Goal: Transaction & Acquisition: Purchase product/service

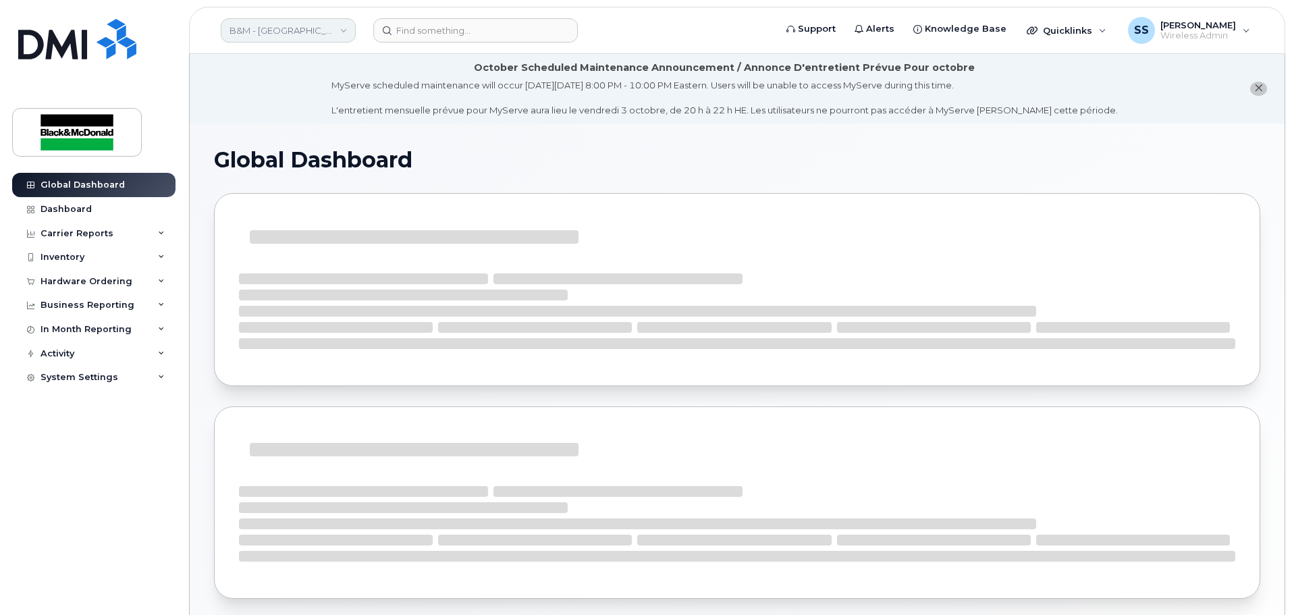
click at [336, 36] on link "B&M - Alberta" at bounding box center [288, 30] width 135 height 24
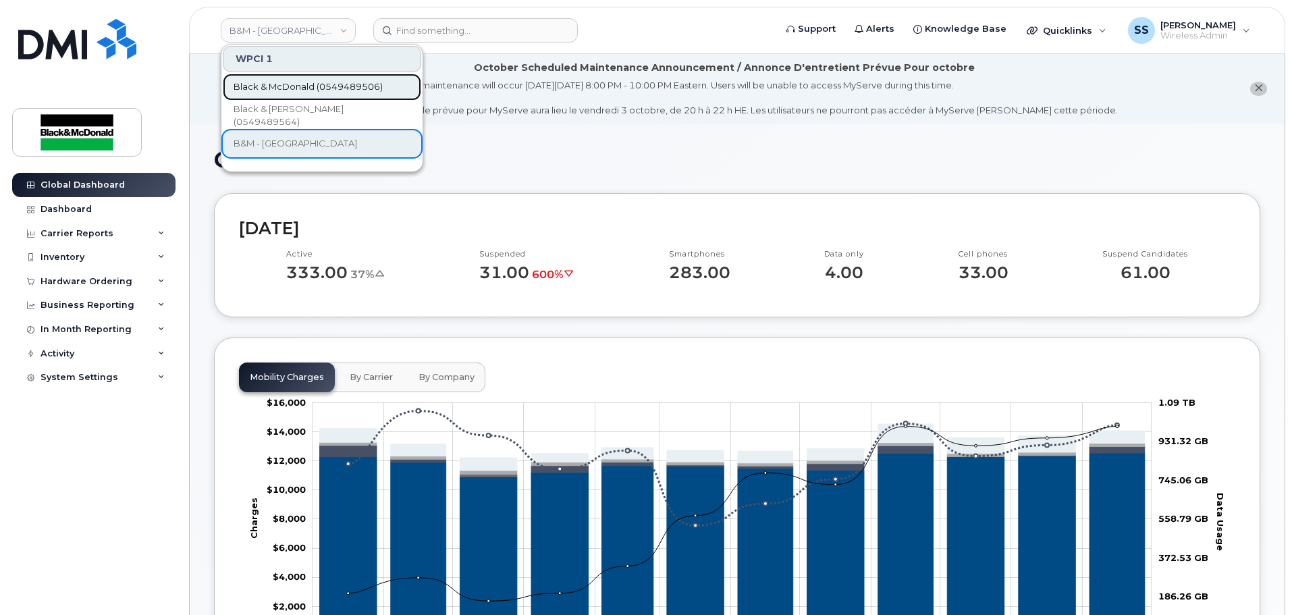
click at [335, 82] on span "Black & McDonald (0549489506)" at bounding box center [308, 86] width 149 height 13
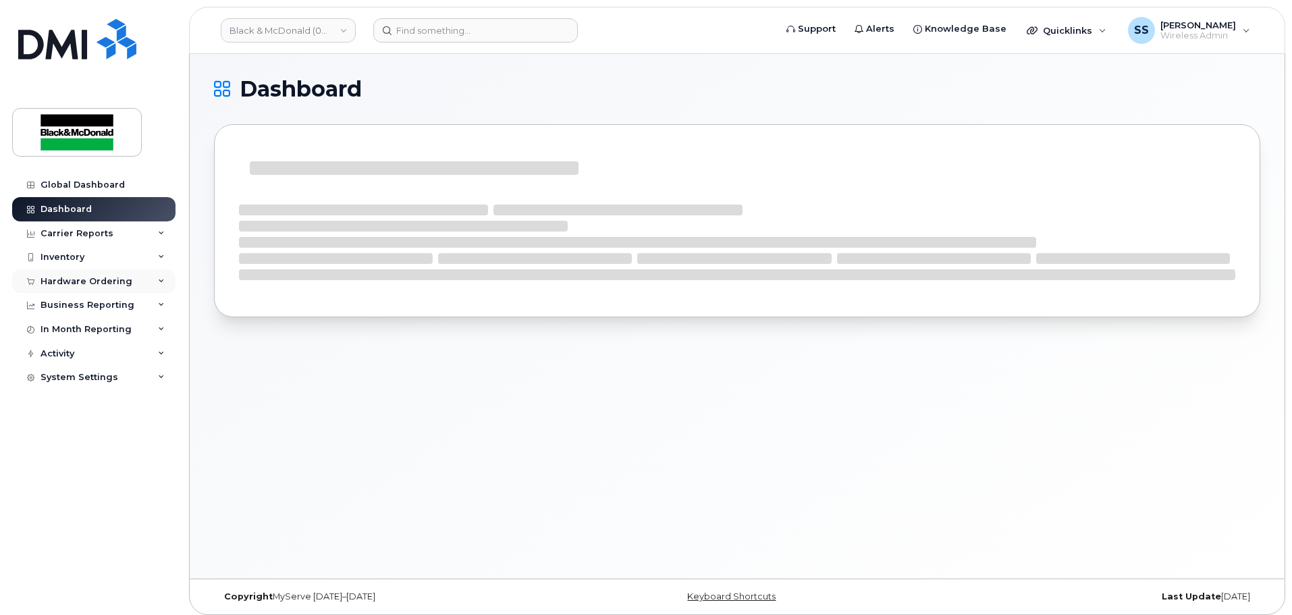
click at [99, 277] on div "Hardware Ordering" at bounding box center [86, 281] width 92 height 11
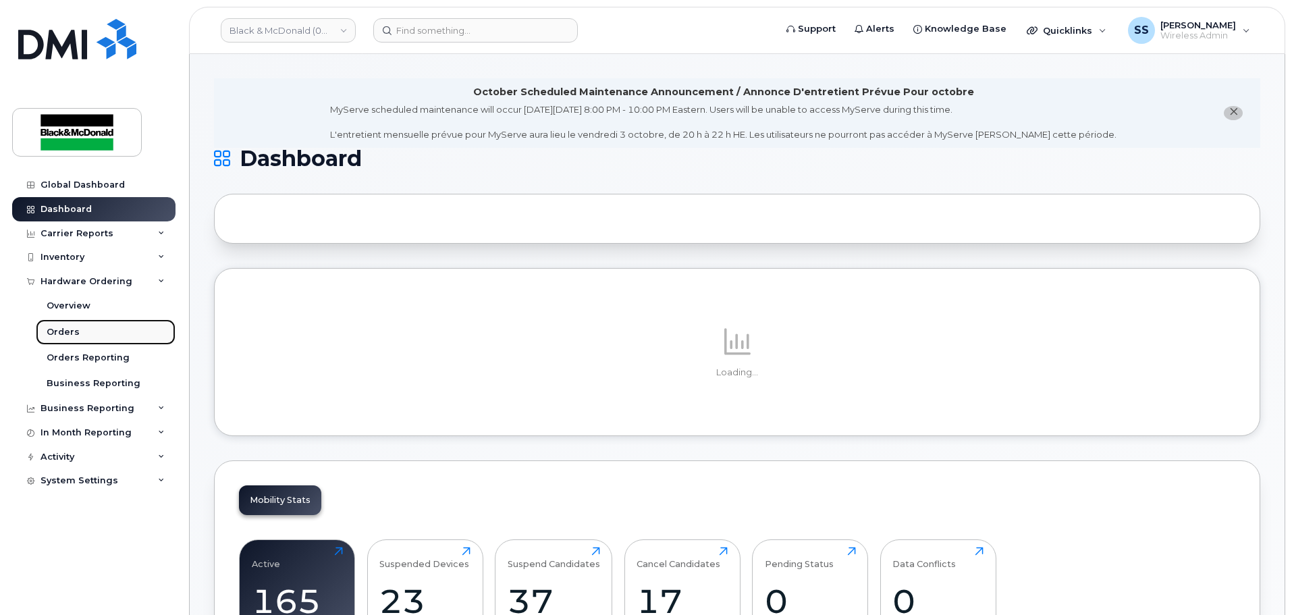
click at [90, 337] on link "Orders" at bounding box center [106, 332] width 140 height 26
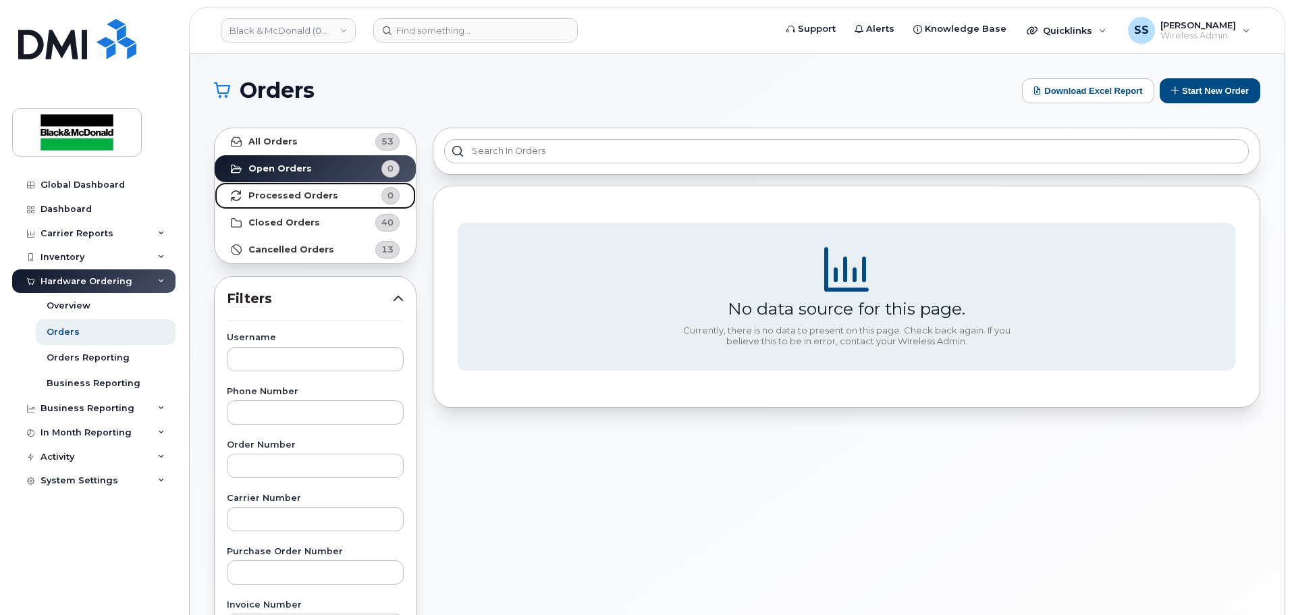
click at [342, 198] on link "Processed Orders 0" at bounding box center [315, 195] width 201 height 27
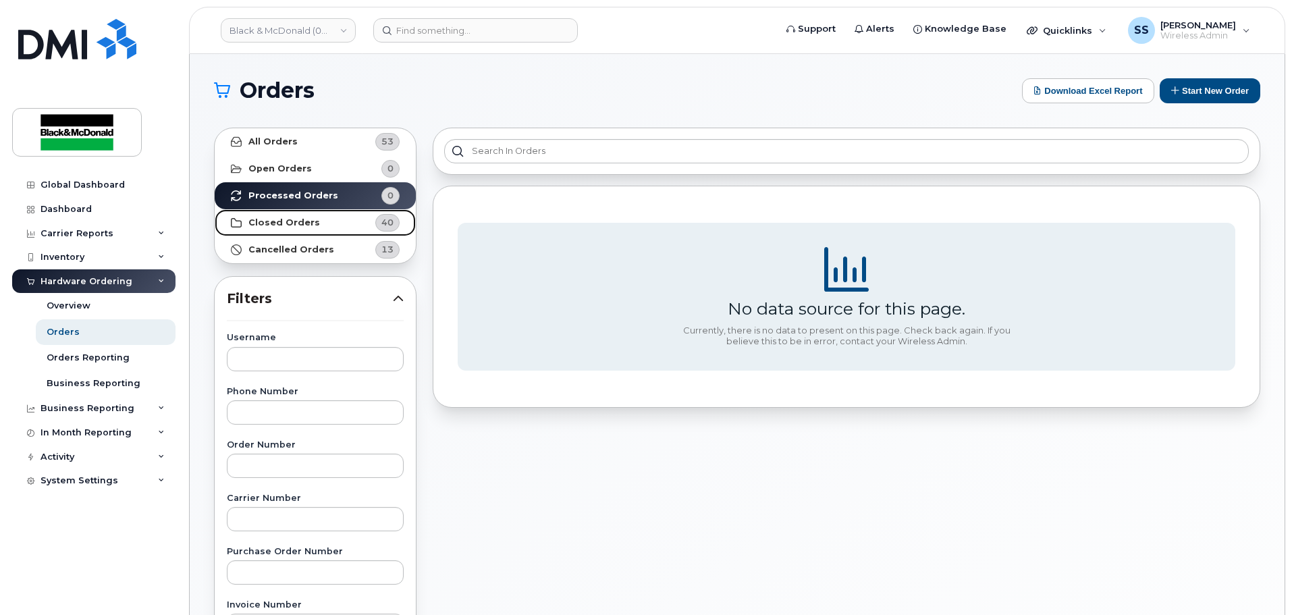
click at [316, 227] on link "Closed Orders 40" at bounding box center [315, 222] width 201 height 27
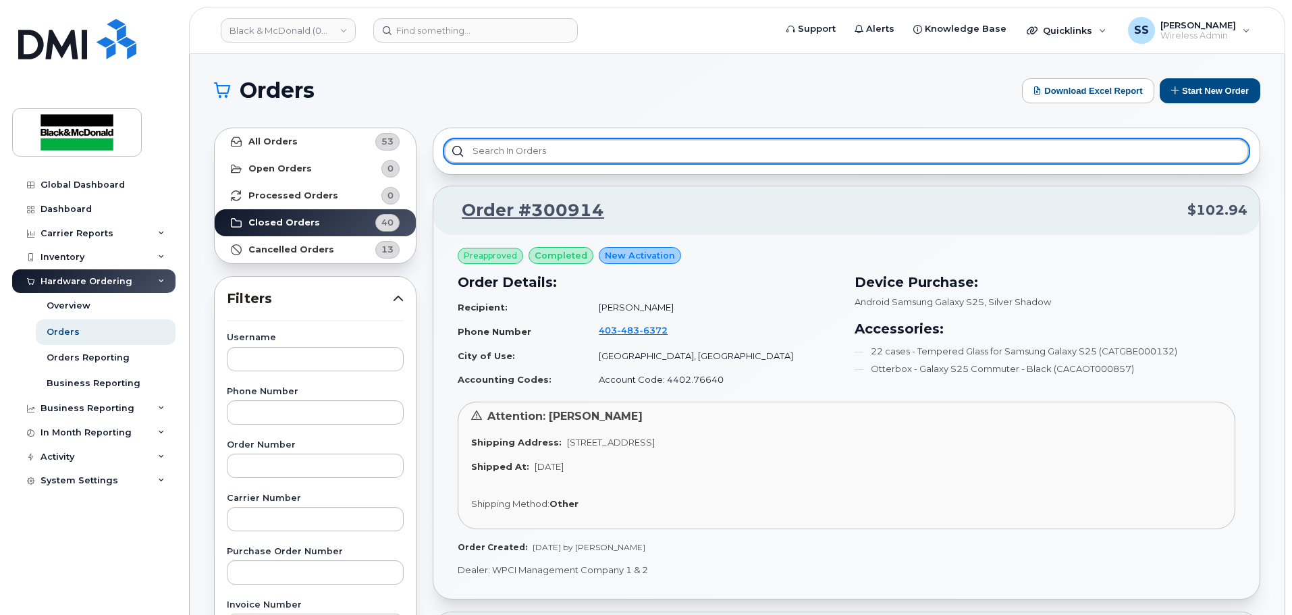
click at [522, 154] on input "text" at bounding box center [846, 151] width 805 height 24
type input "Shane"
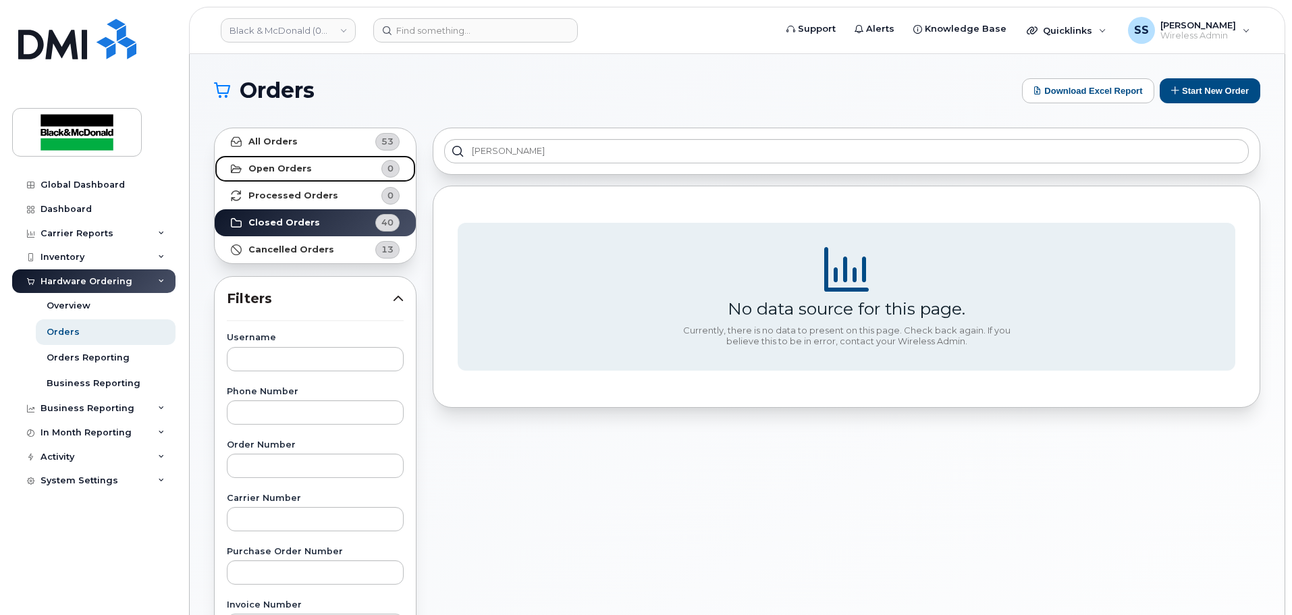
click at [327, 161] on link "Open Orders 0" at bounding box center [315, 168] width 201 height 27
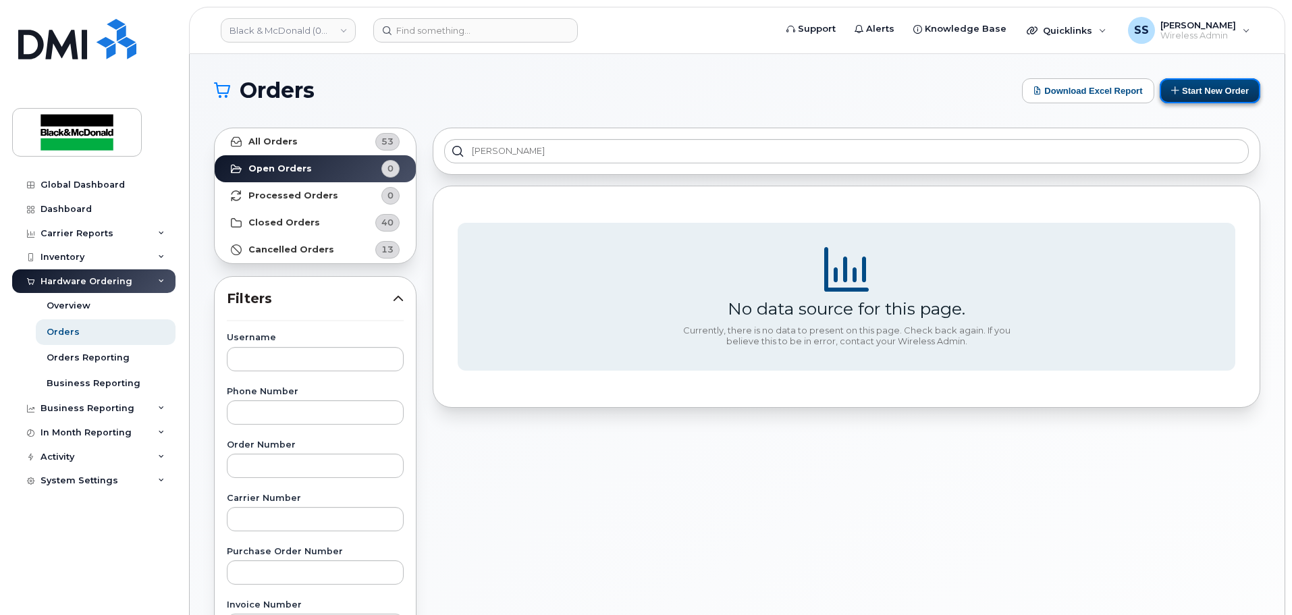
click at [1204, 94] on button "Start New Order" at bounding box center [1210, 90] width 101 height 25
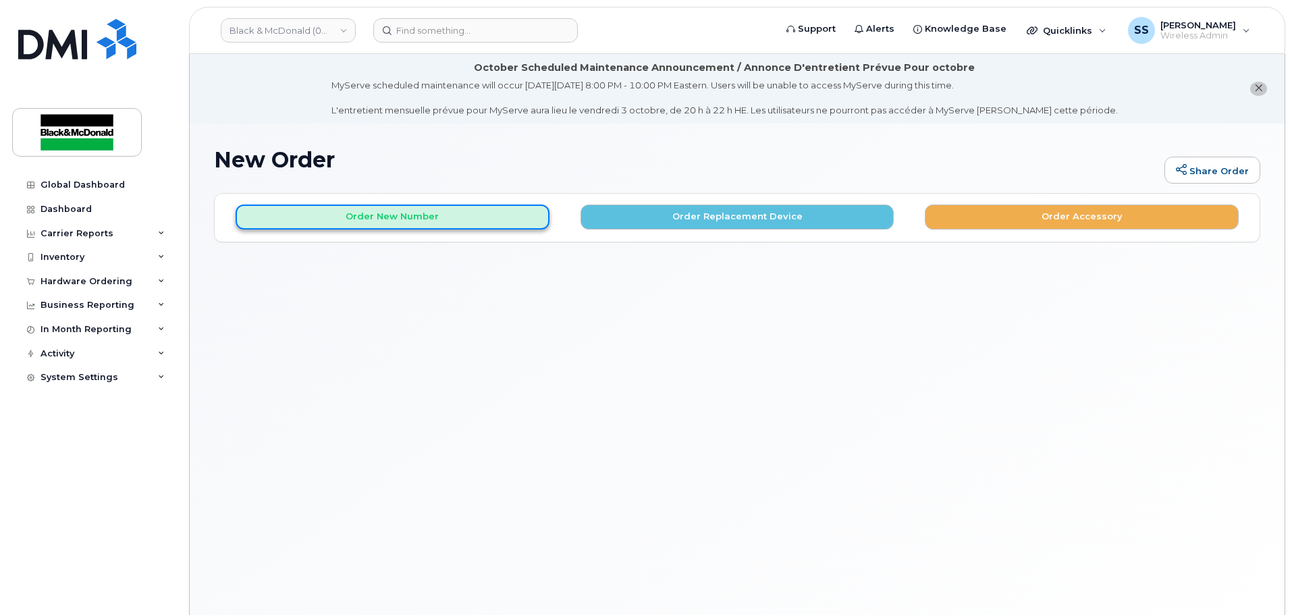
click at [430, 219] on button "Order New Number" at bounding box center [393, 217] width 314 height 25
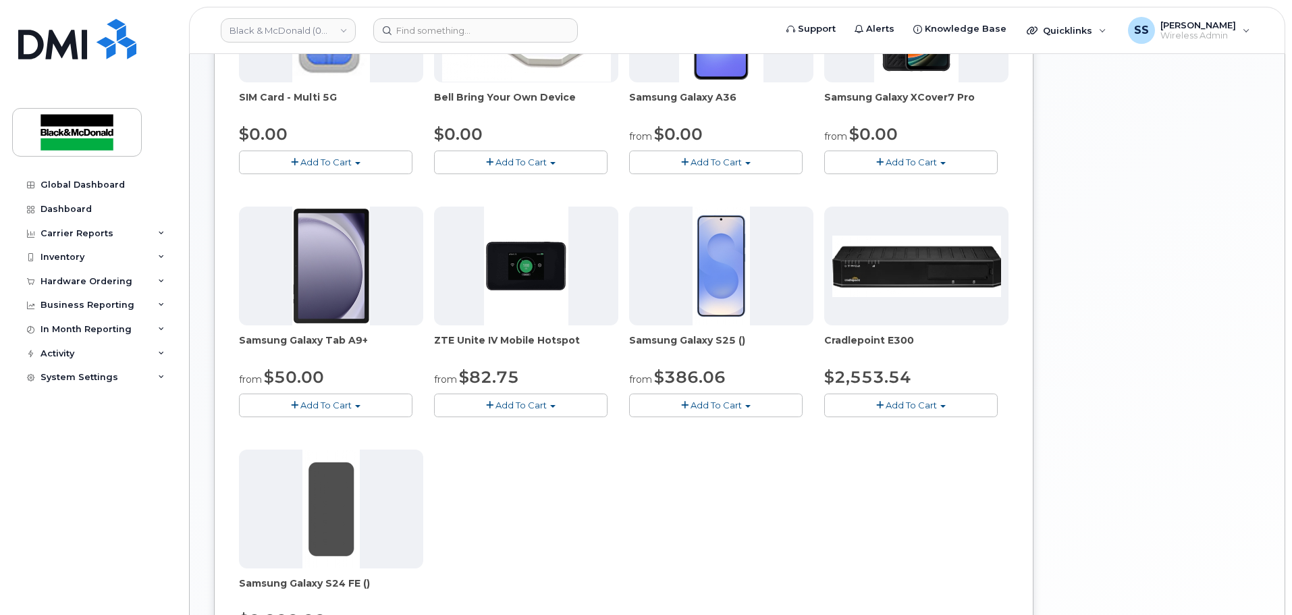
scroll to position [254, 0]
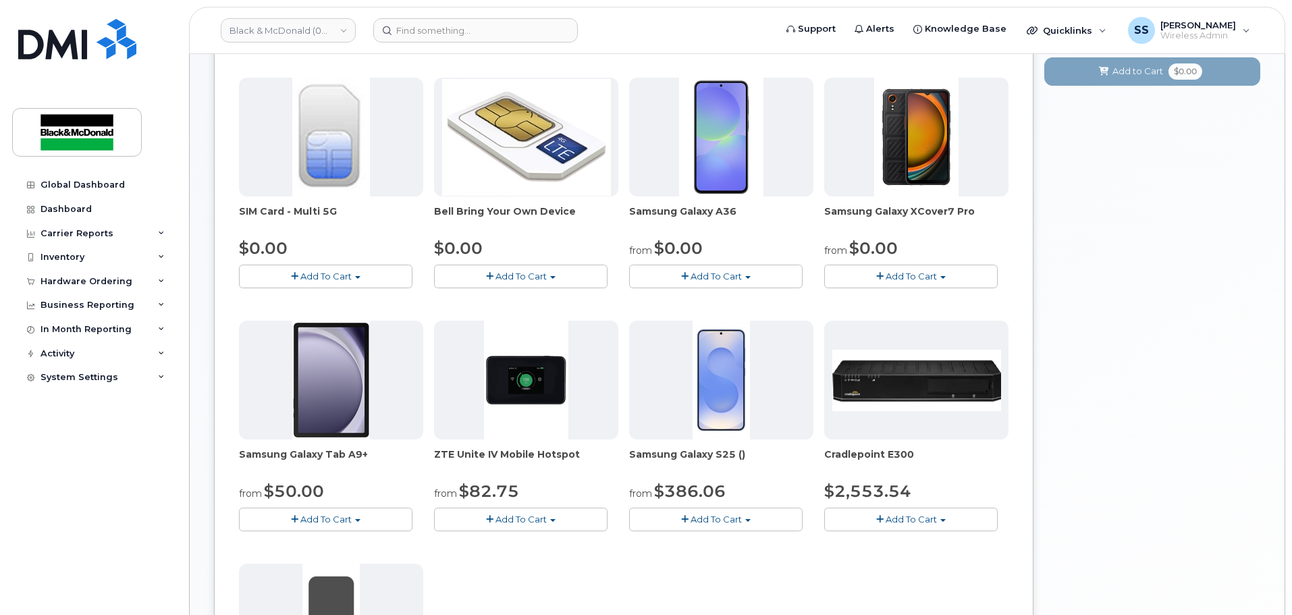
click at [712, 528] on button "Add To Cart" at bounding box center [715, 520] width 173 height 24
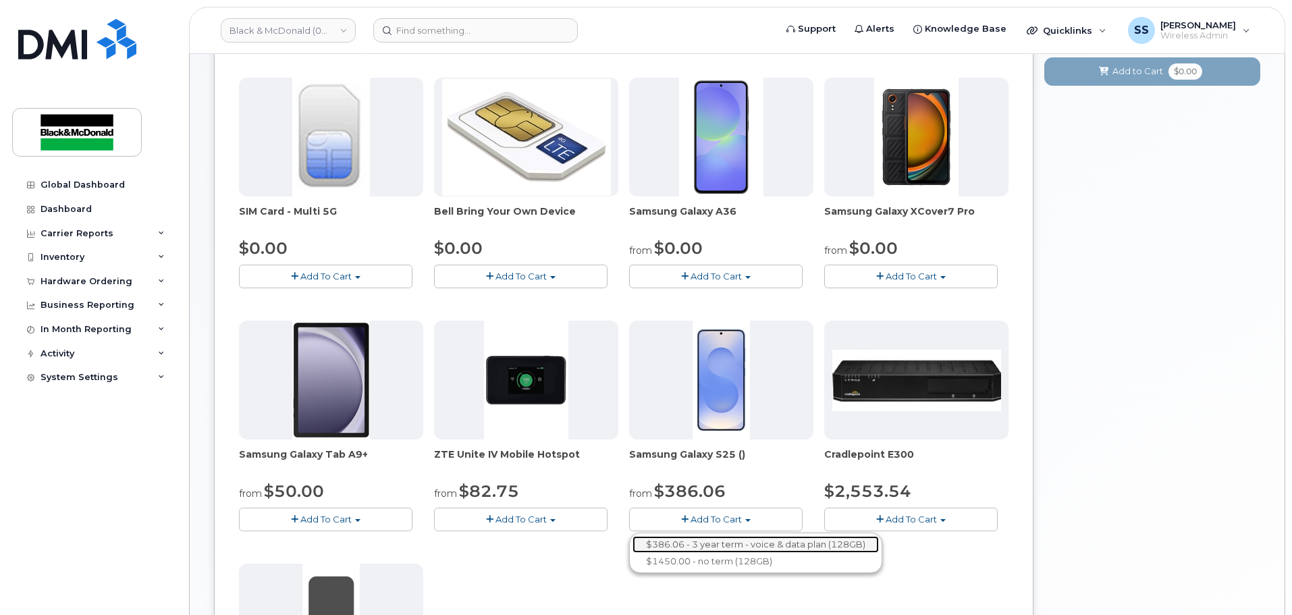
click at [772, 547] on link "$386.06 - 3 year term - voice & data plan (128GB)" at bounding box center [755, 544] width 246 height 17
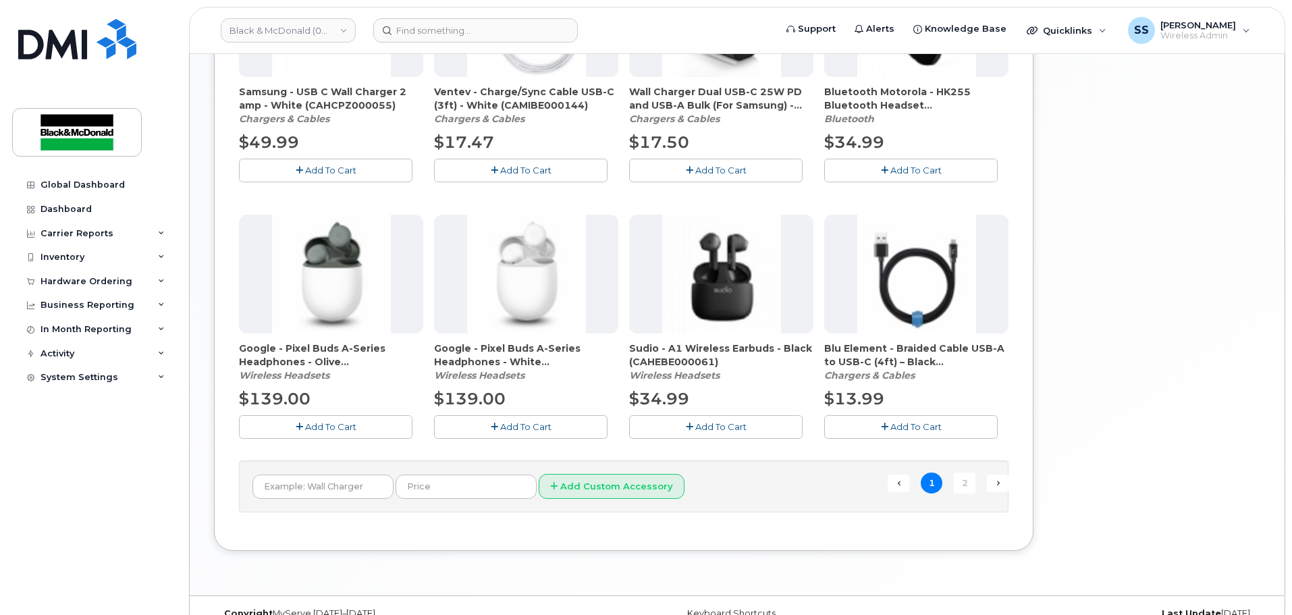
scroll to position [952, 0]
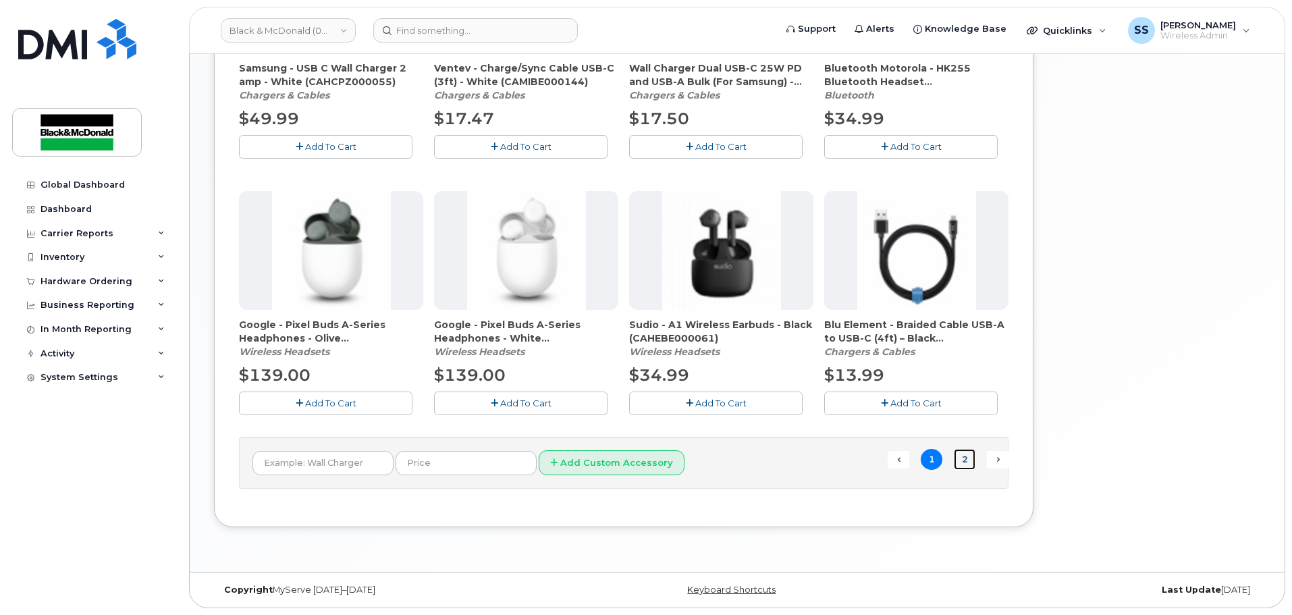
click at [963, 456] on link "2" at bounding box center [965, 459] width 22 height 21
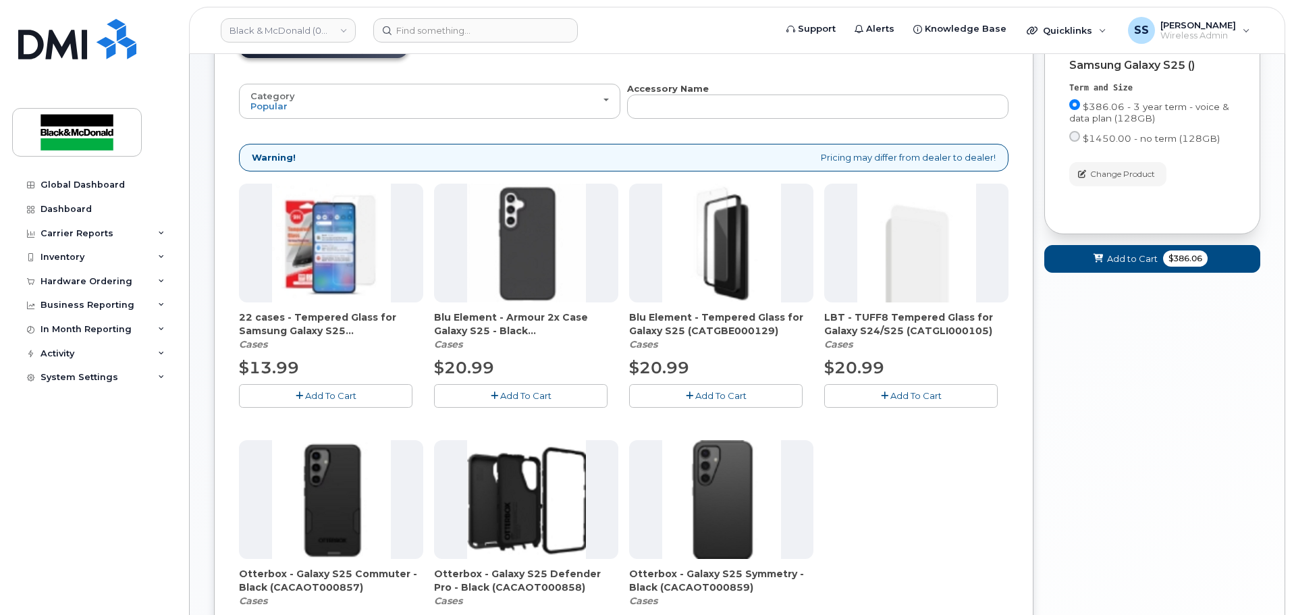
scroll to position [211, 0]
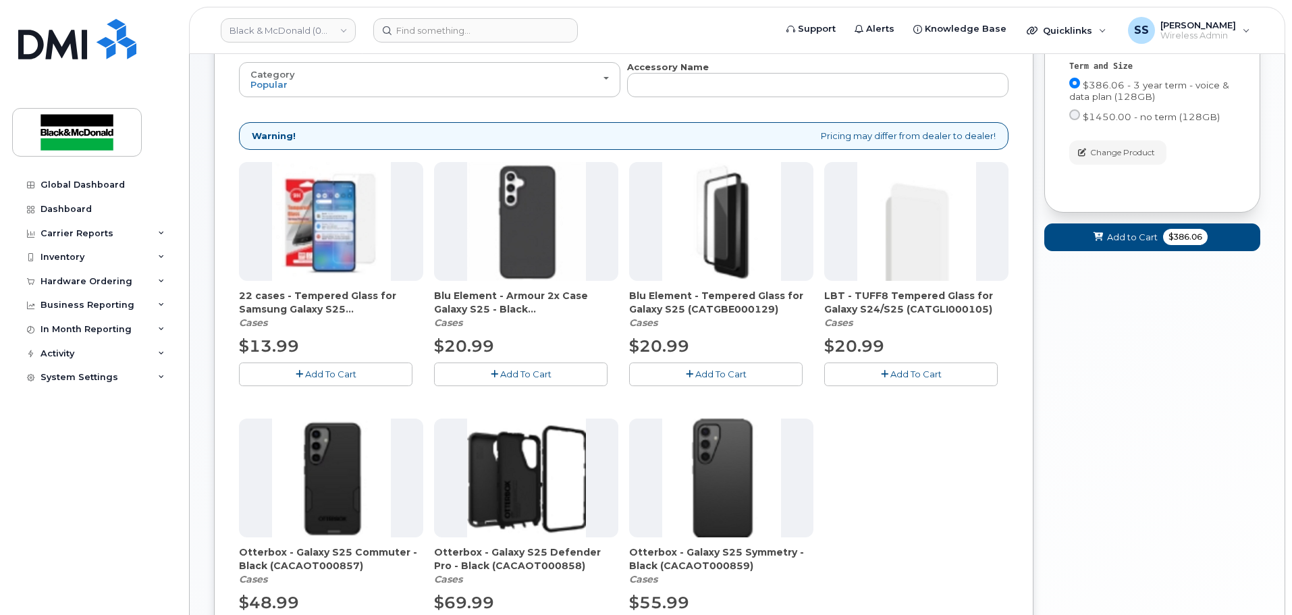
click at [286, 364] on button "Add To Cart" at bounding box center [325, 374] width 173 height 24
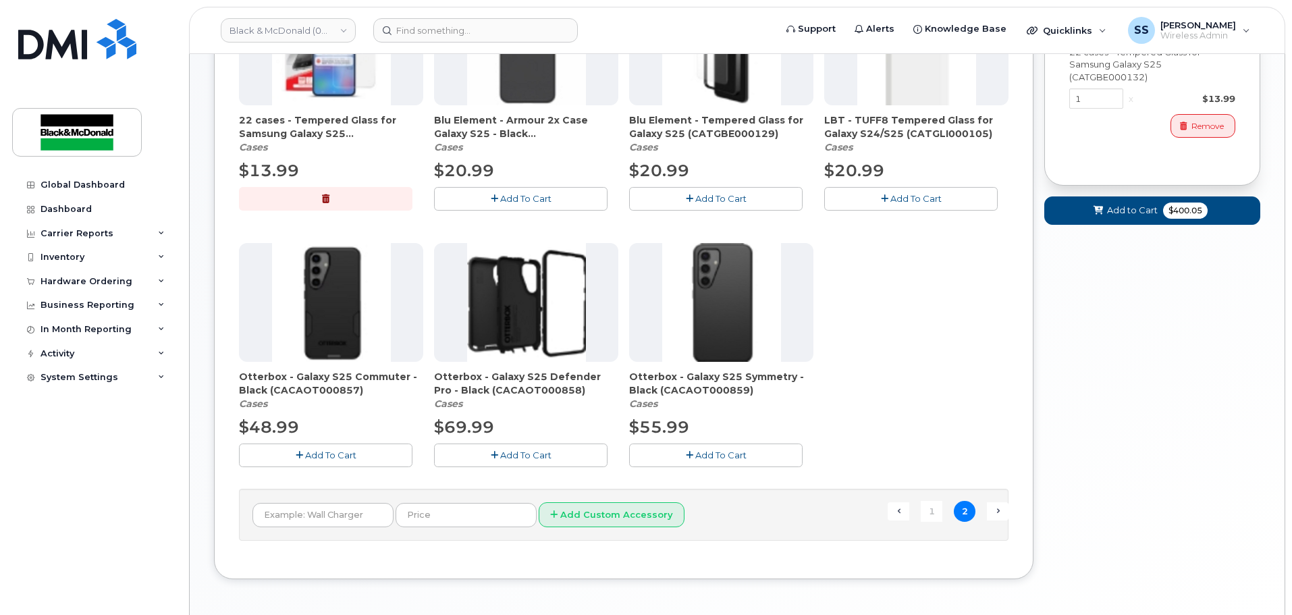
scroll to position [414, 0]
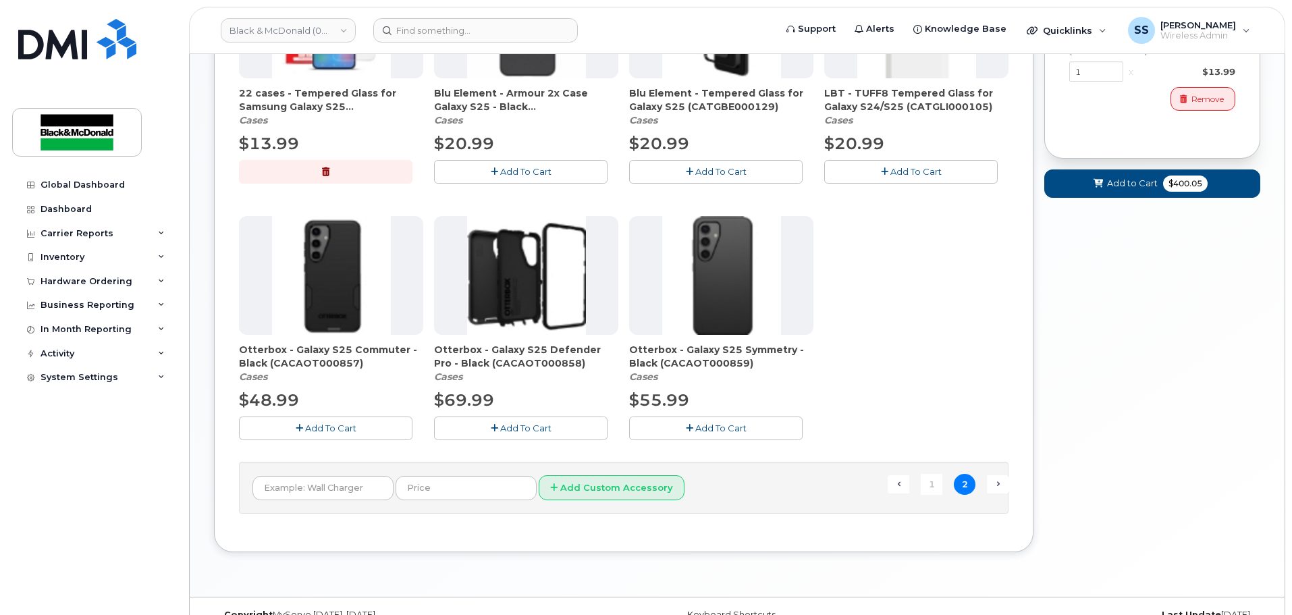
click at [343, 435] on button "Add To Cart" at bounding box center [325, 428] width 173 height 24
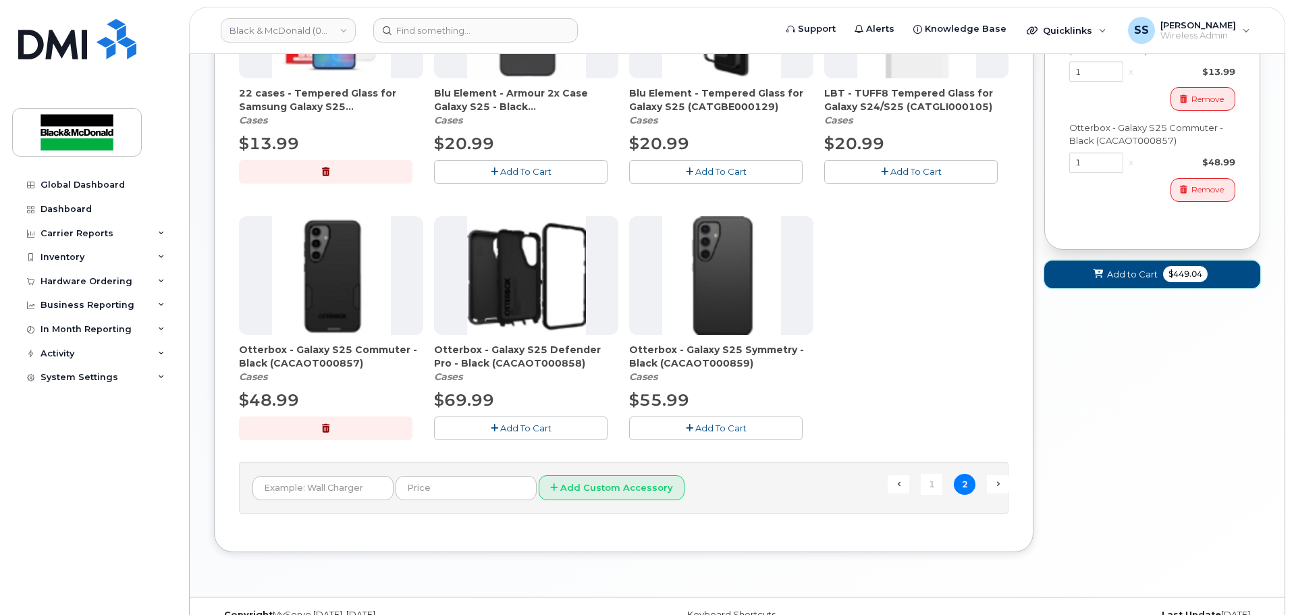
click at [1141, 285] on button "Add to Cart $449.04" at bounding box center [1152, 275] width 216 height 28
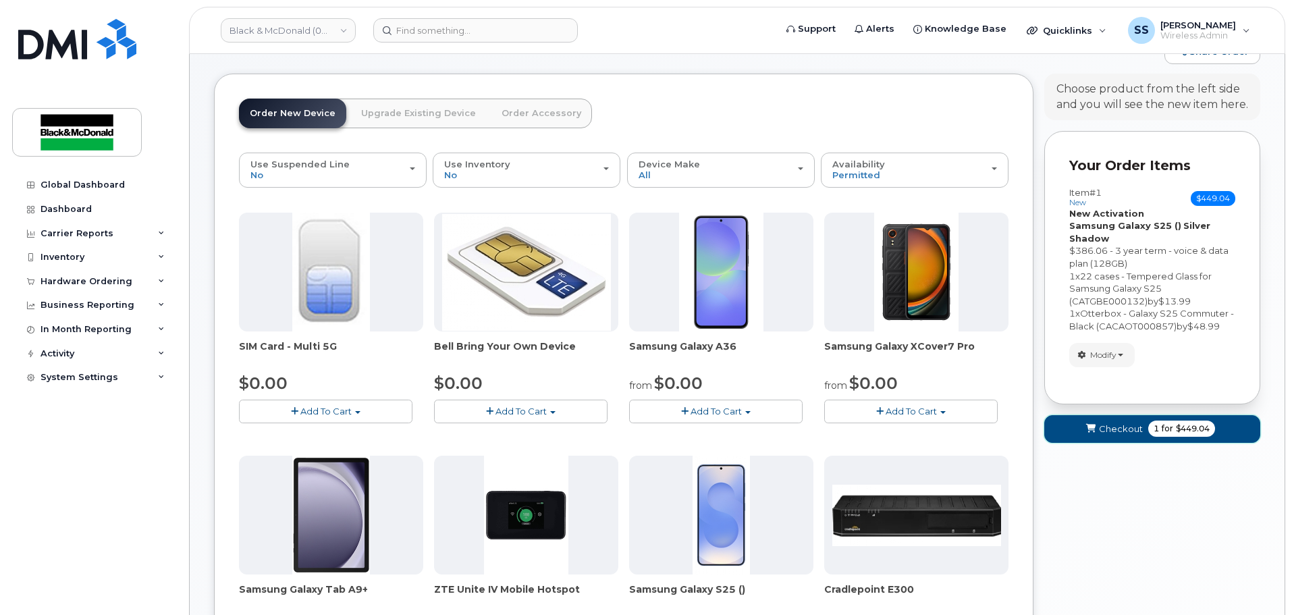
click at [1165, 437] on span "1 for $449.04" at bounding box center [1181, 429] width 67 height 16
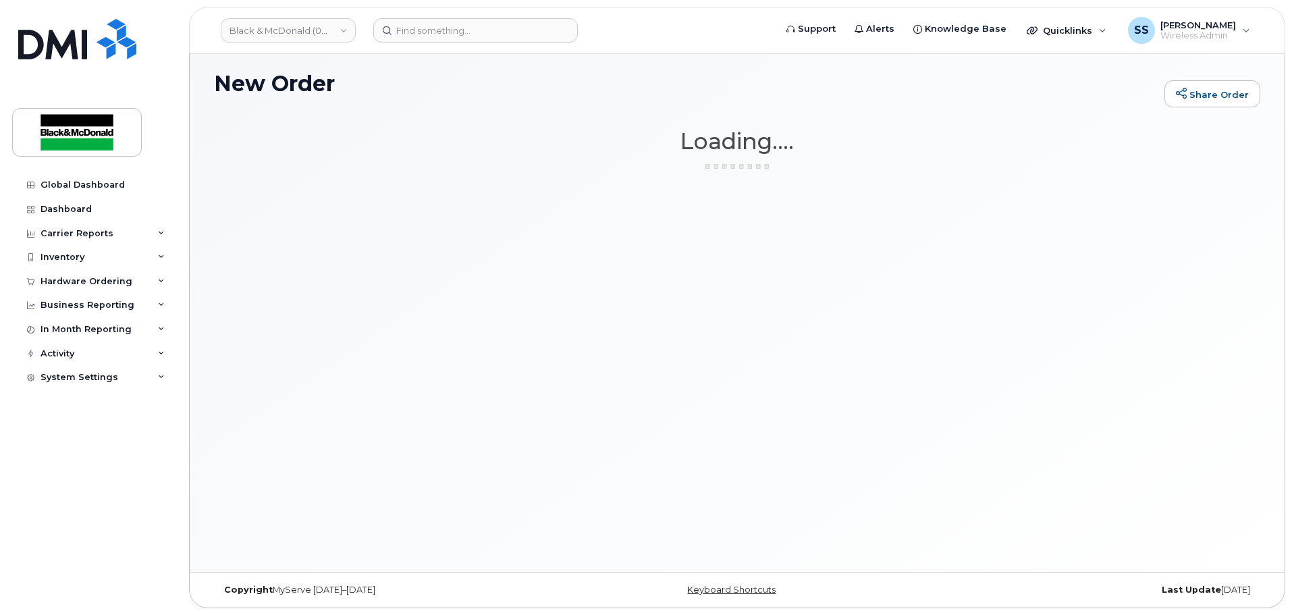
scroll to position [76, 0]
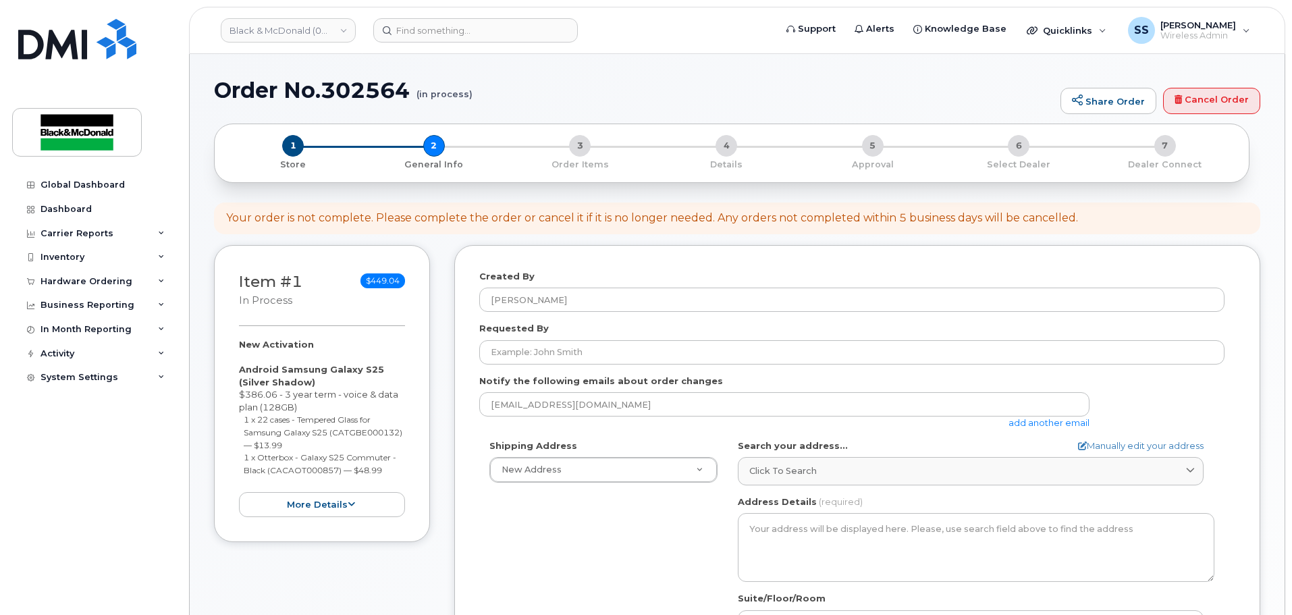
select select
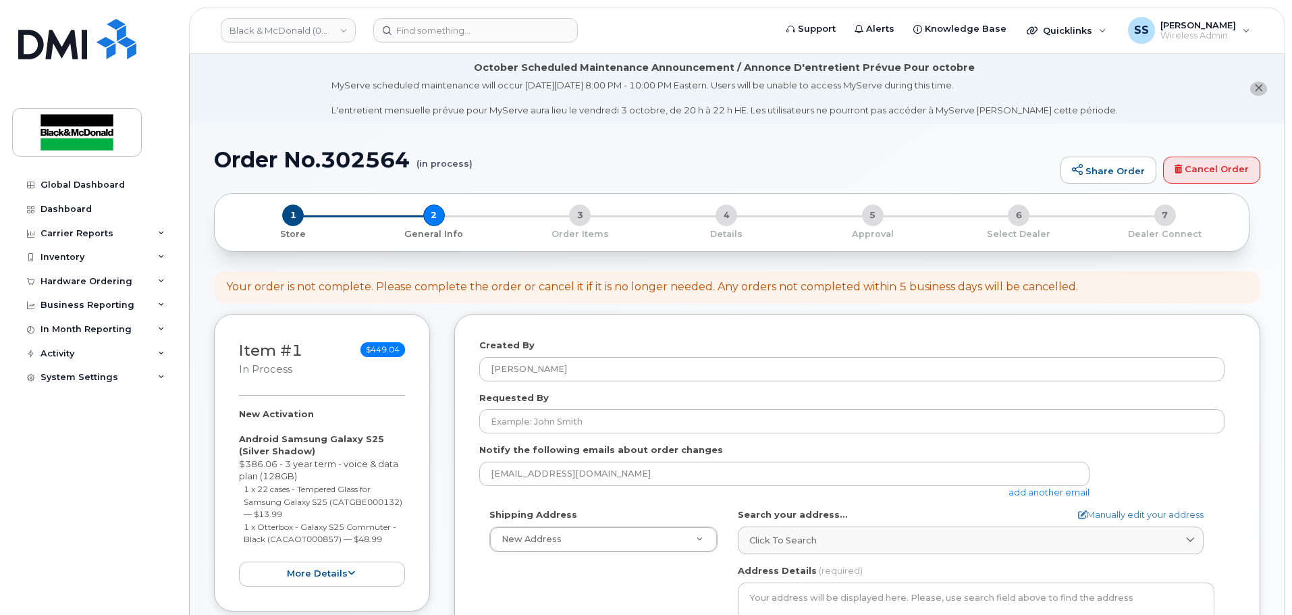
scroll to position [202, 0]
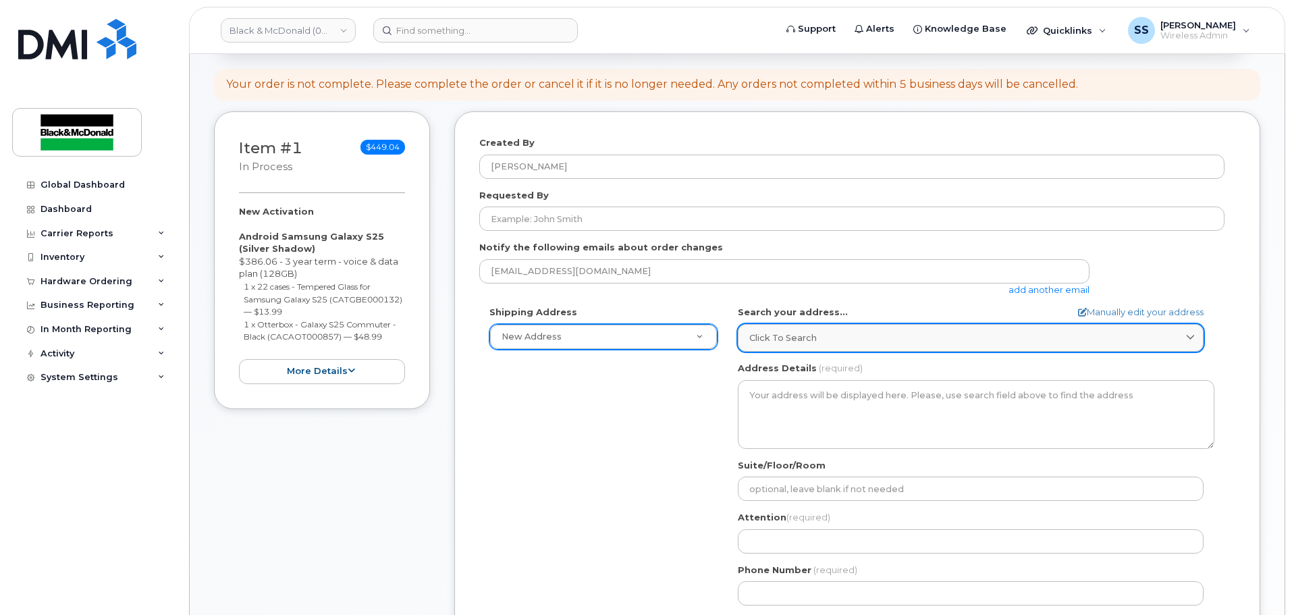
click at [798, 337] on span "Click to search" at bounding box center [782, 337] width 67 height 13
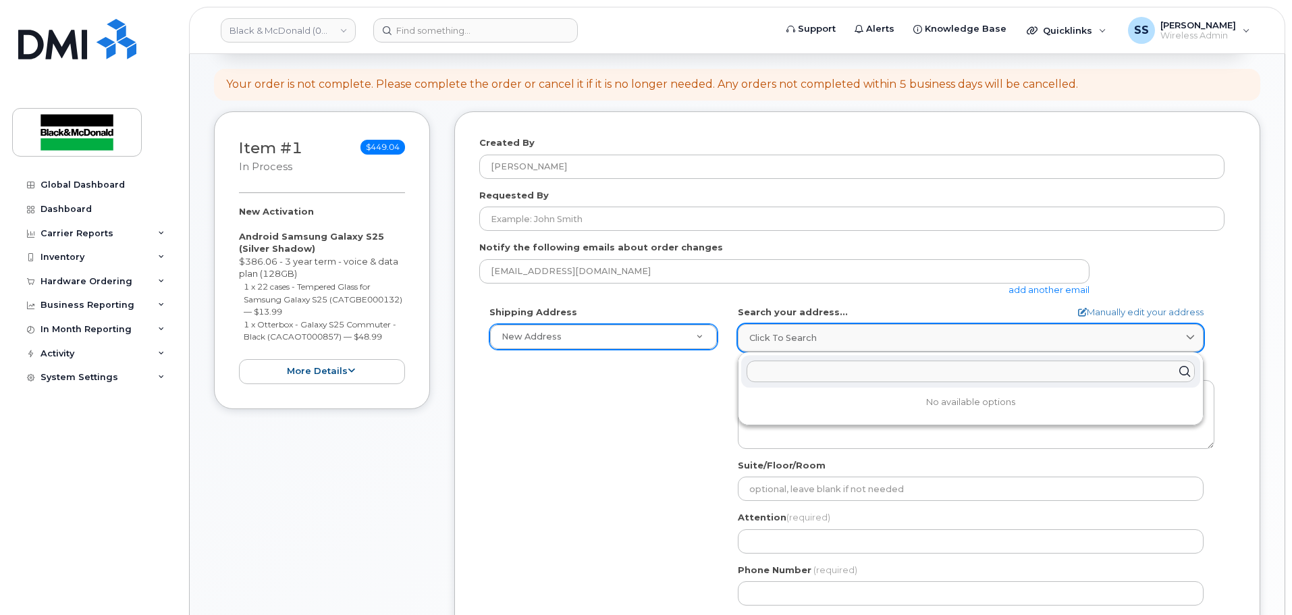
type input "1"
type input "11055 72 Street"
click at [858, 400] on div "11055 72 St SE Calgary AB T2C 3G2" at bounding box center [970, 404] width 459 height 22
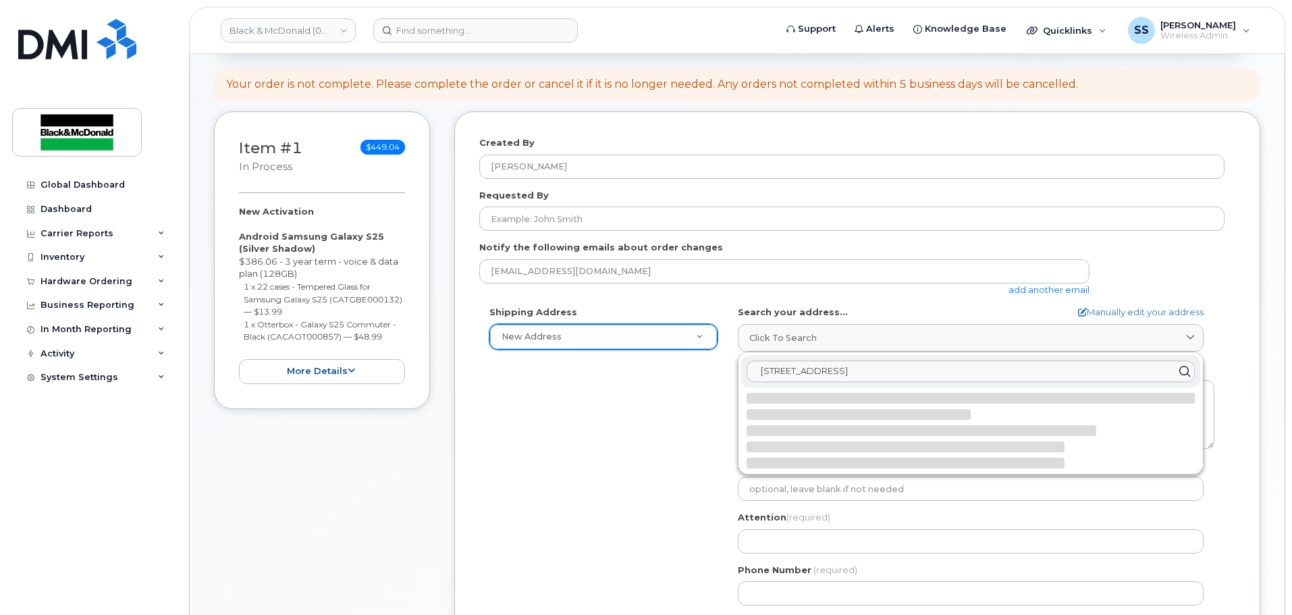
select select
type textarea "11055 72 St SE CALGARY AB T2C 3G2 CANADA"
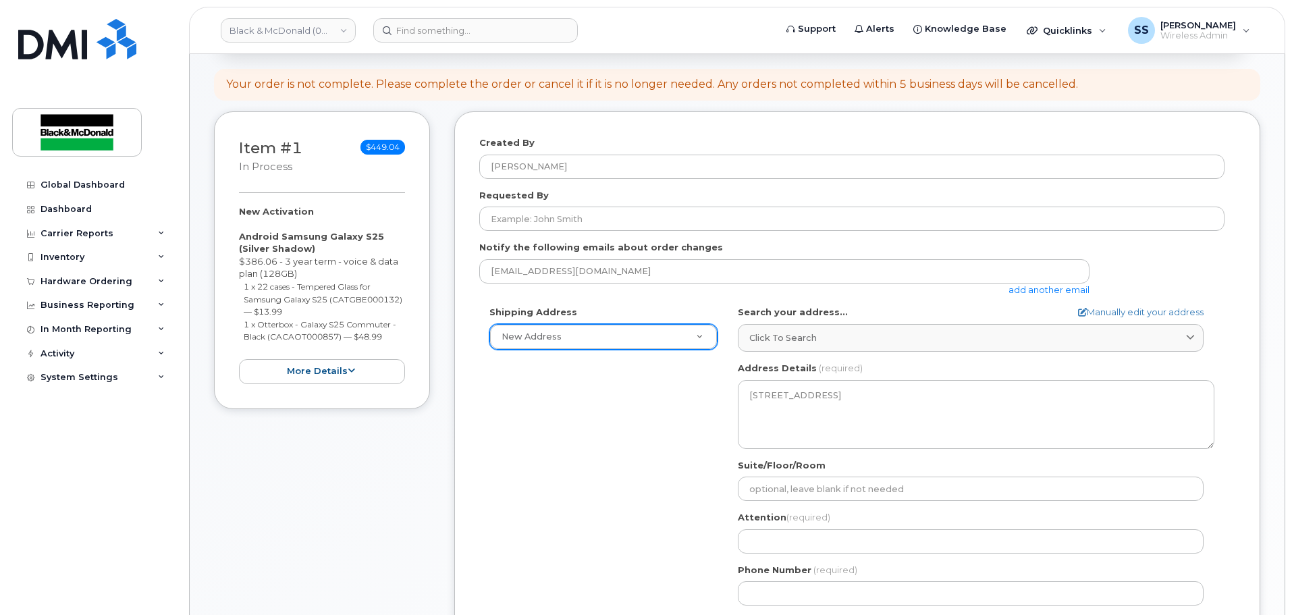
click at [643, 422] on div "Shipping Address New Address New Address Andrew Brady AB Calgary Search your ad…" at bounding box center [851, 461] width 745 height 310
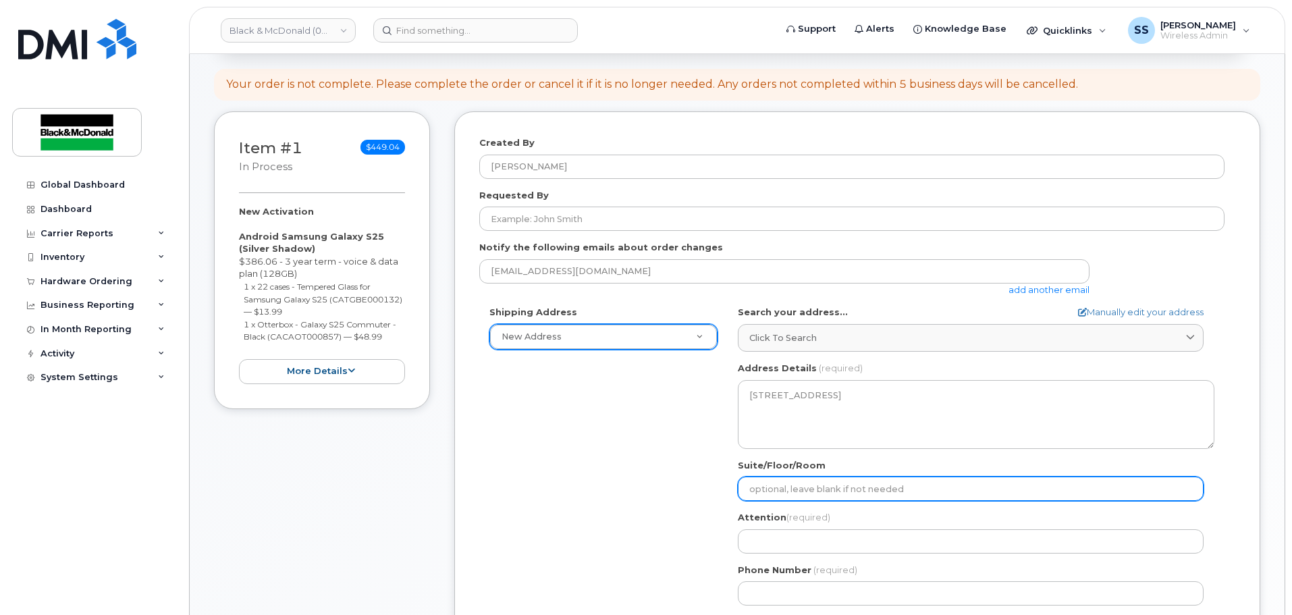
click at [813, 486] on input "Suite/Floor/Room" at bounding box center [971, 489] width 466 height 24
type input "Black and McDonald"
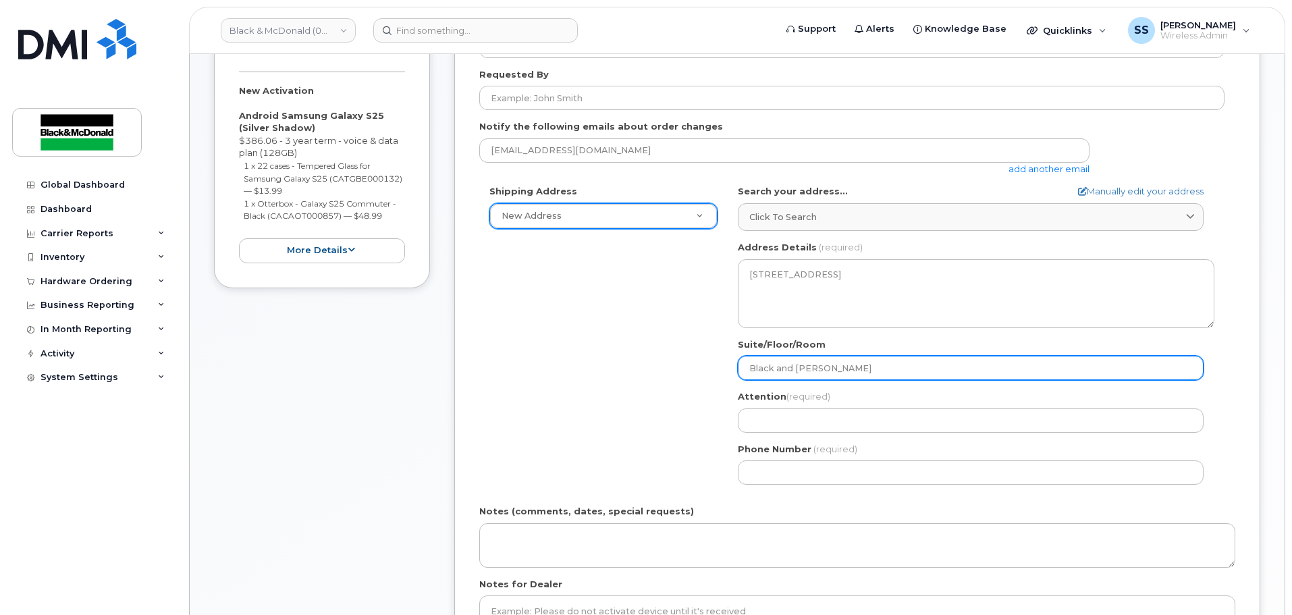
scroll to position [337, 0]
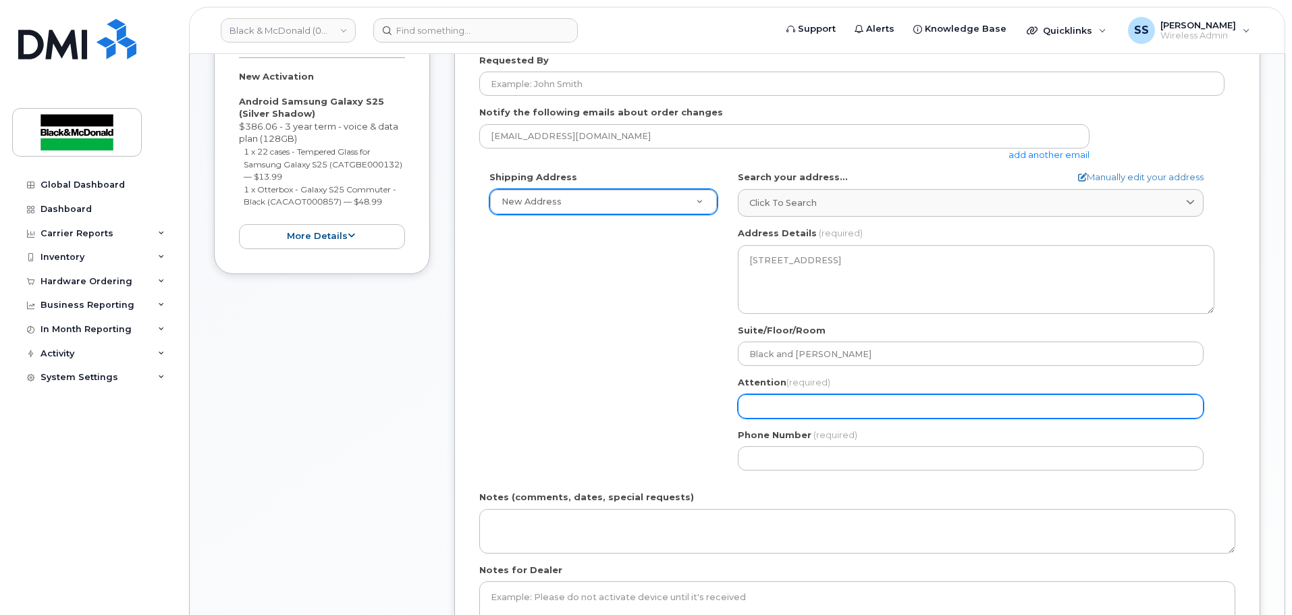
click at [790, 404] on input "Attention (required)" at bounding box center [971, 406] width 466 height 24
select select
type input "S"
select select
type input "Sh"
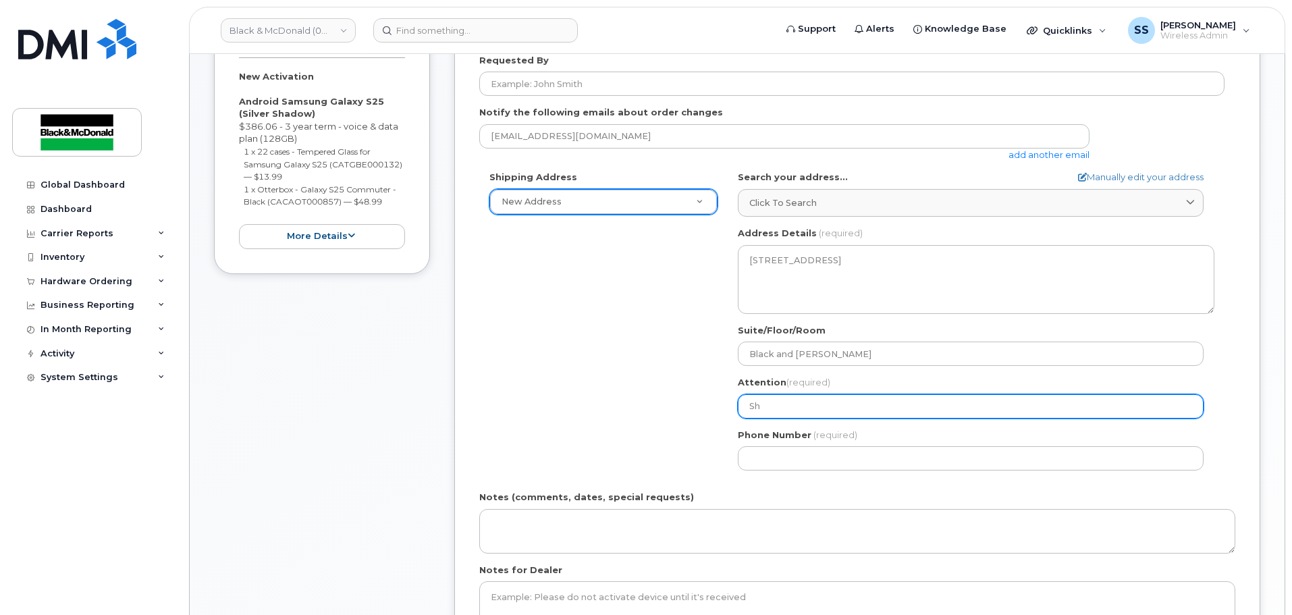
select select
type input "Sha"
select select
type input "Shan"
select select
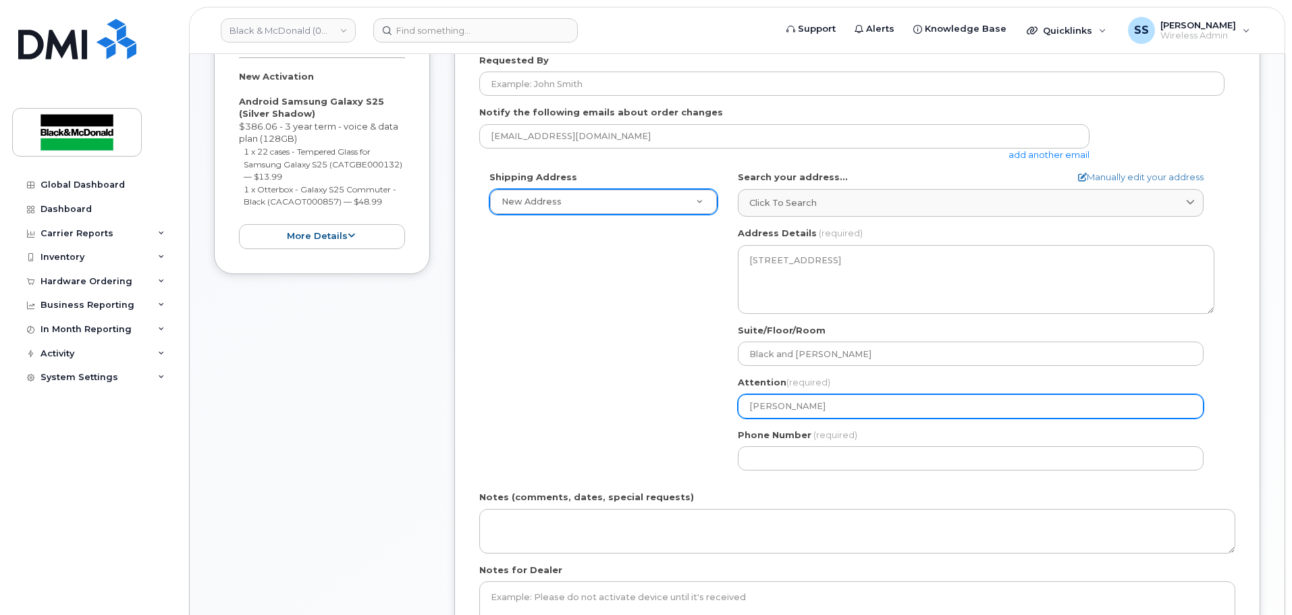
type input "Shane"
select select
type input "Shane L"
select select
type input "Shane Lo"
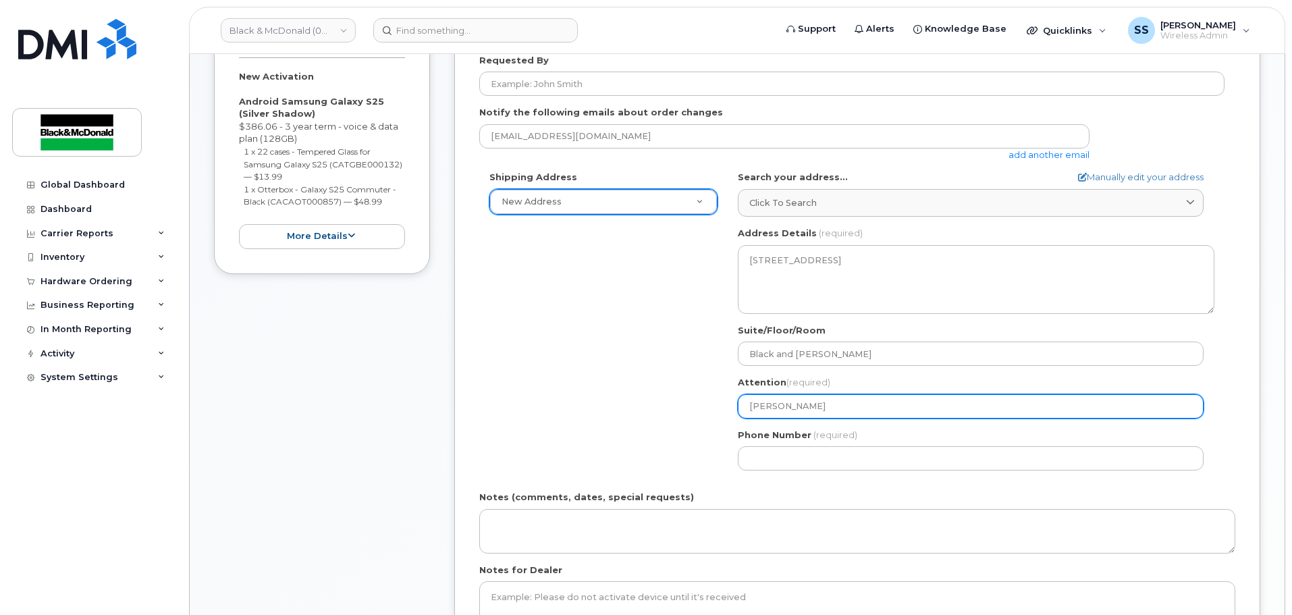
select select
type input "Shane Low"
select select
type input "Shane Lowr"
select select
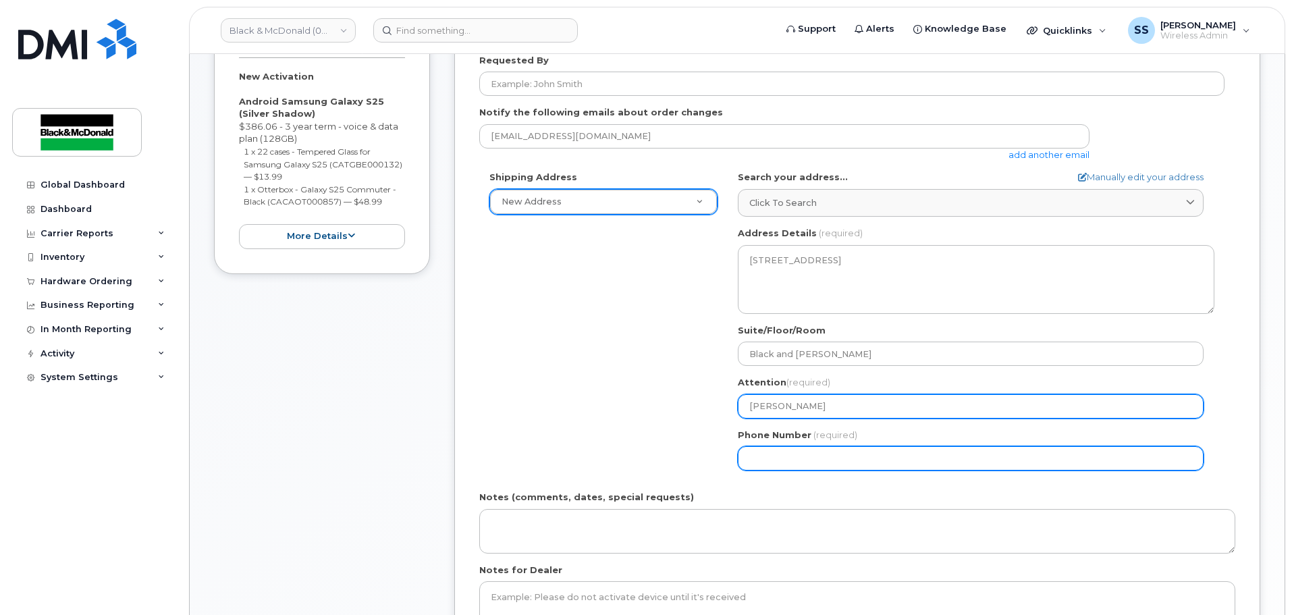
type input "[PERSON_NAME]"
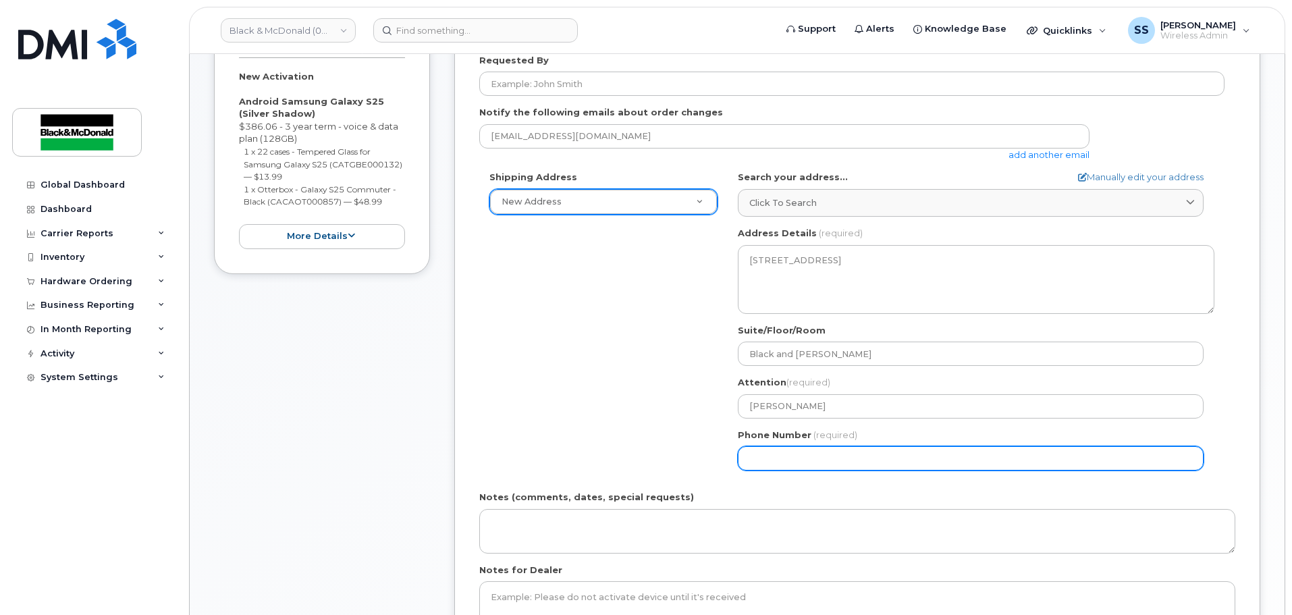
click at [763, 464] on input "Phone Number" at bounding box center [971, 458] width 466 height 24
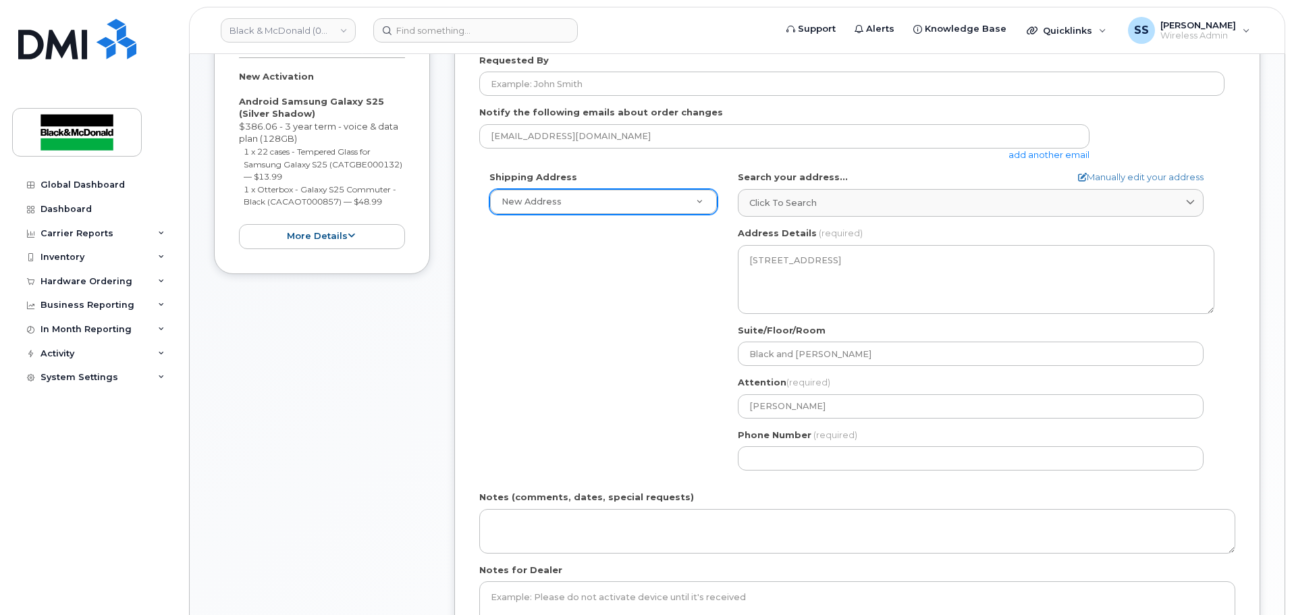
click at [876, 437] on div "Phone Number (required)" at bounding box center [976, 450] width 477 height 43
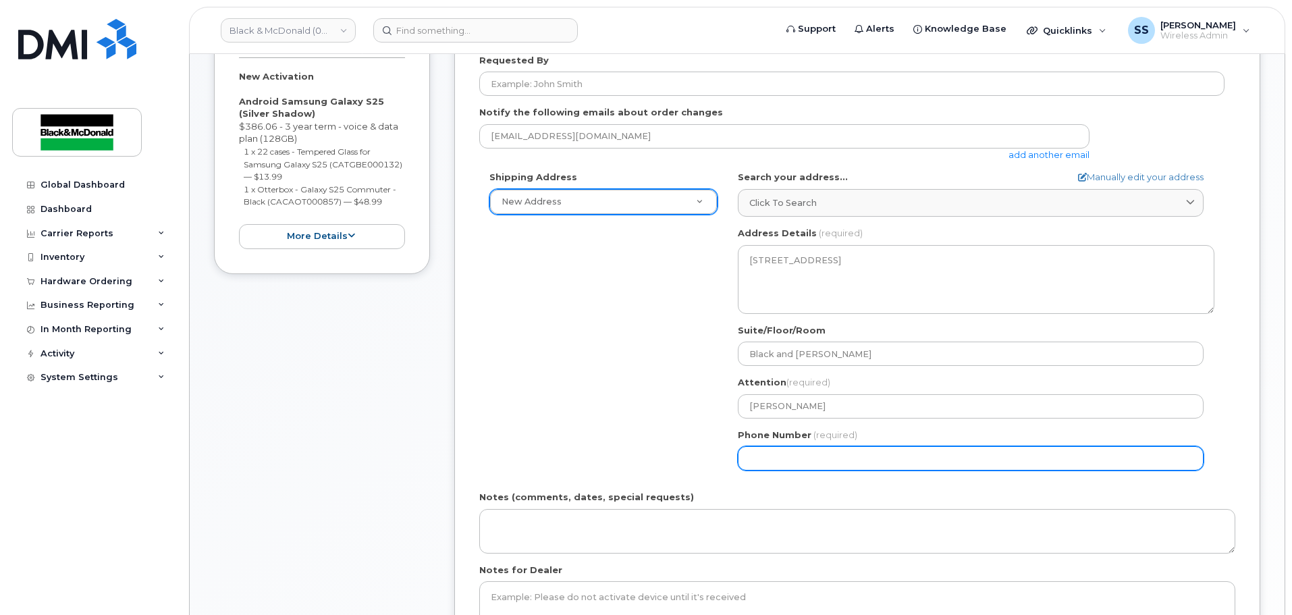
click at [864, 456] on input "Phone Number" at bounding box center [971, 458] width 466 height 24
type input "587975003"
select select
type input "5879750036"
select select
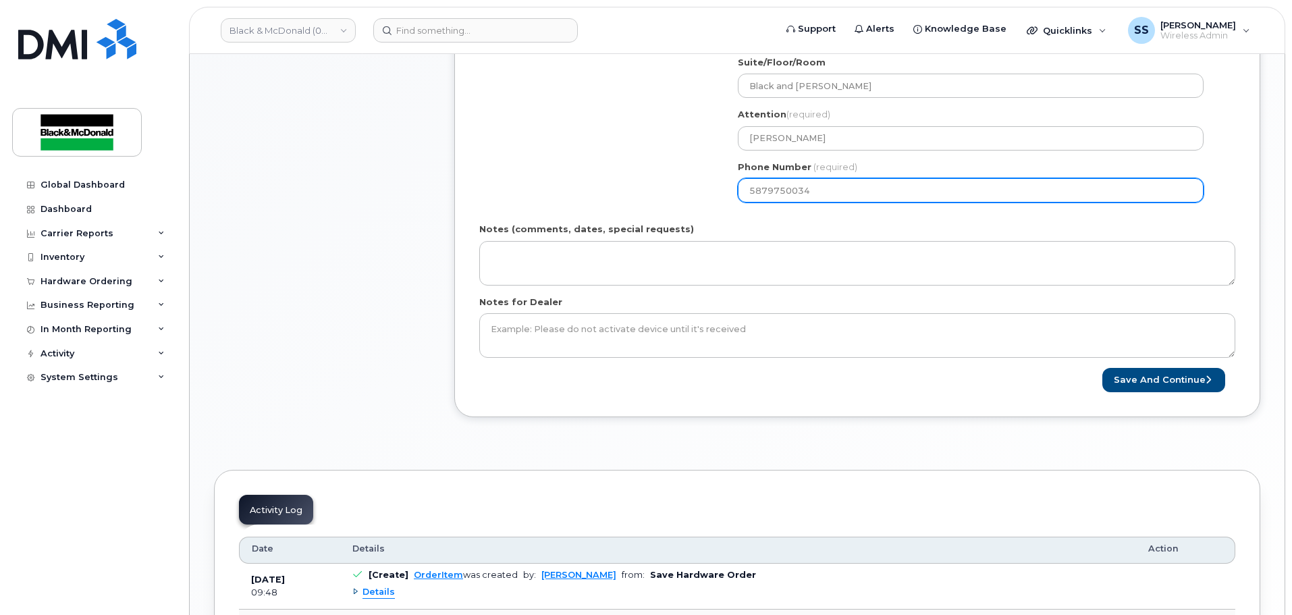
scroll to position [675, 0]
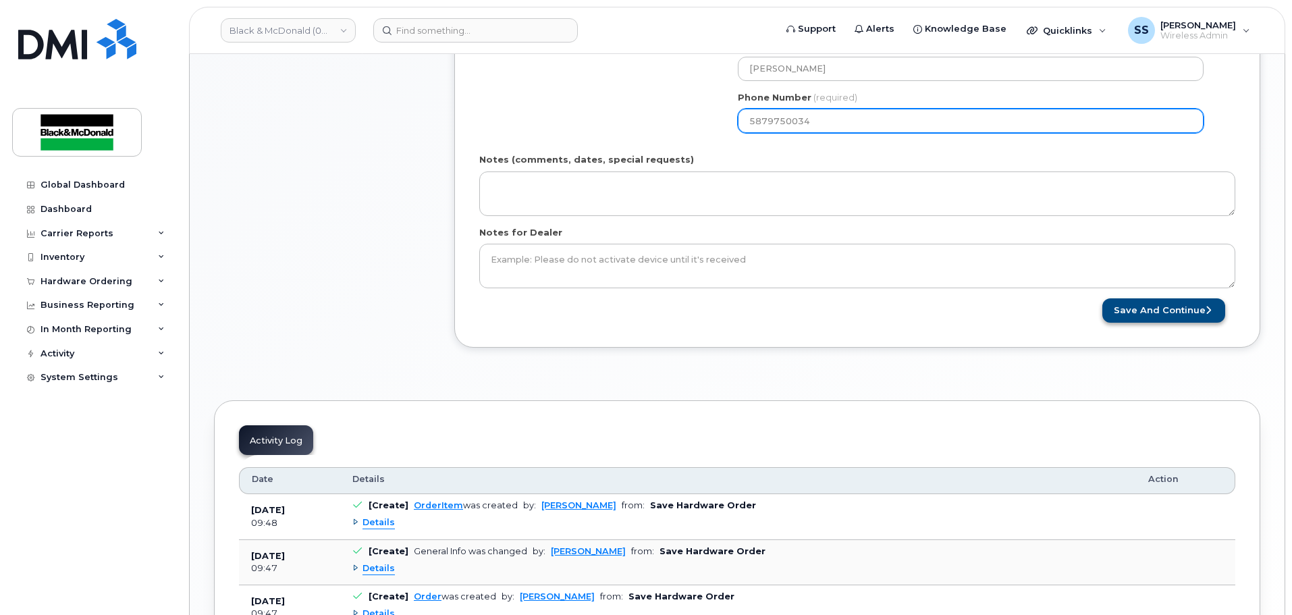
type input "5879750034"
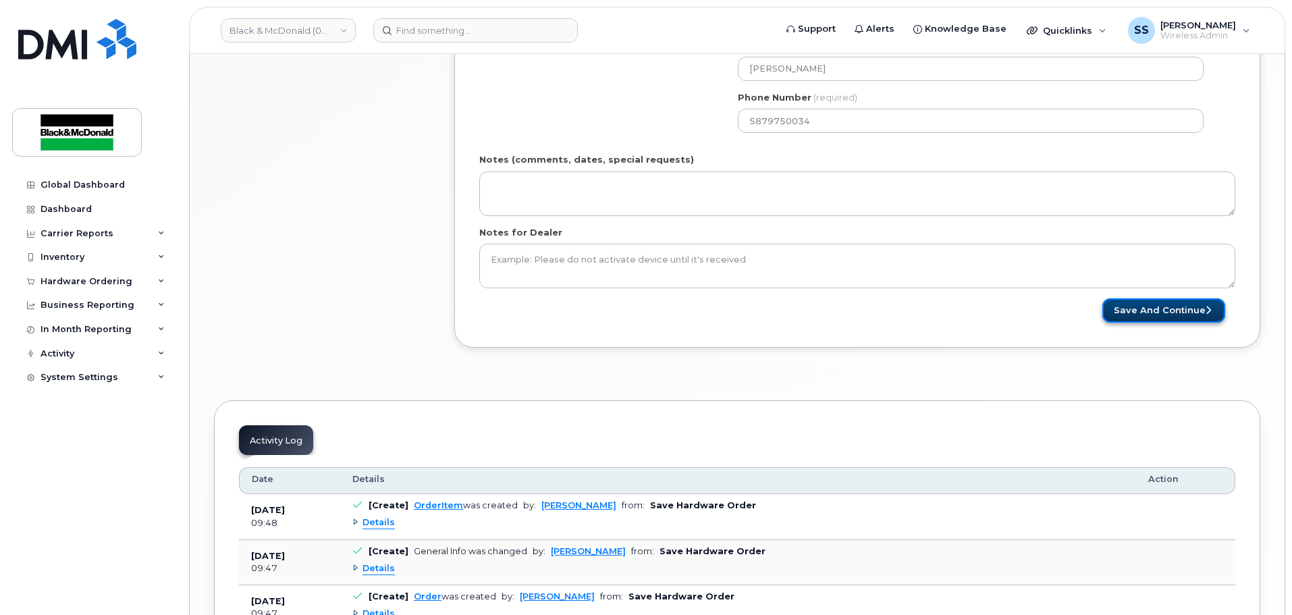
click at [1140, 311] on button "Save and Continue" at bounding box center [1163, 310] width 123 height 25
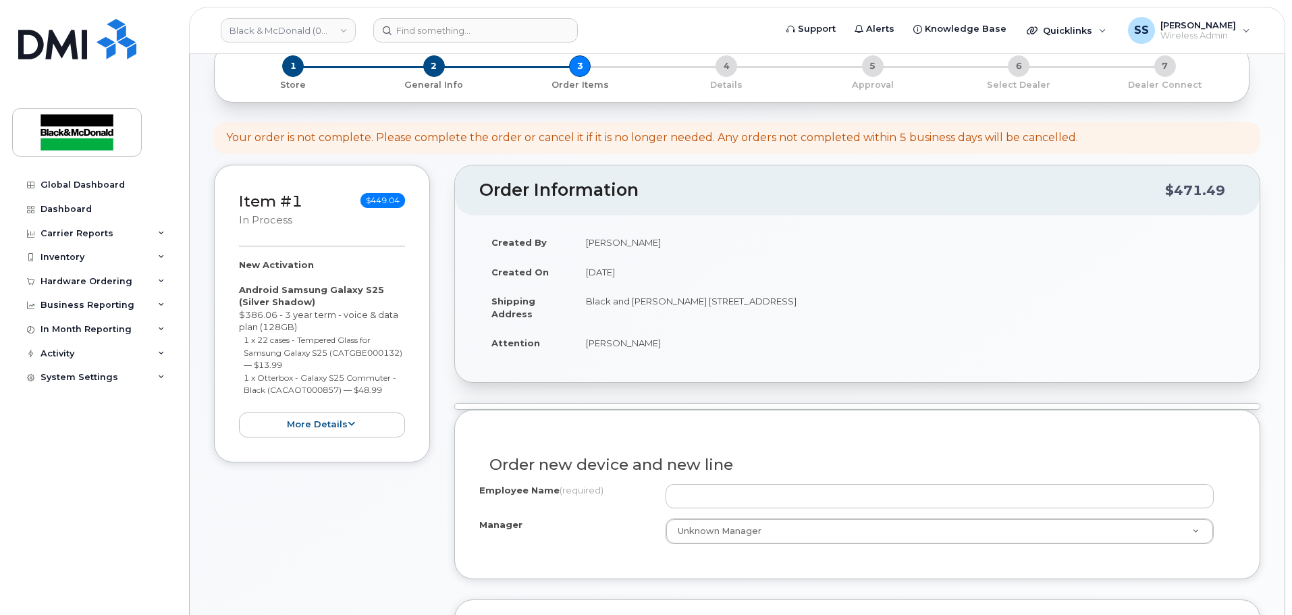
scroll to position [337, 0]
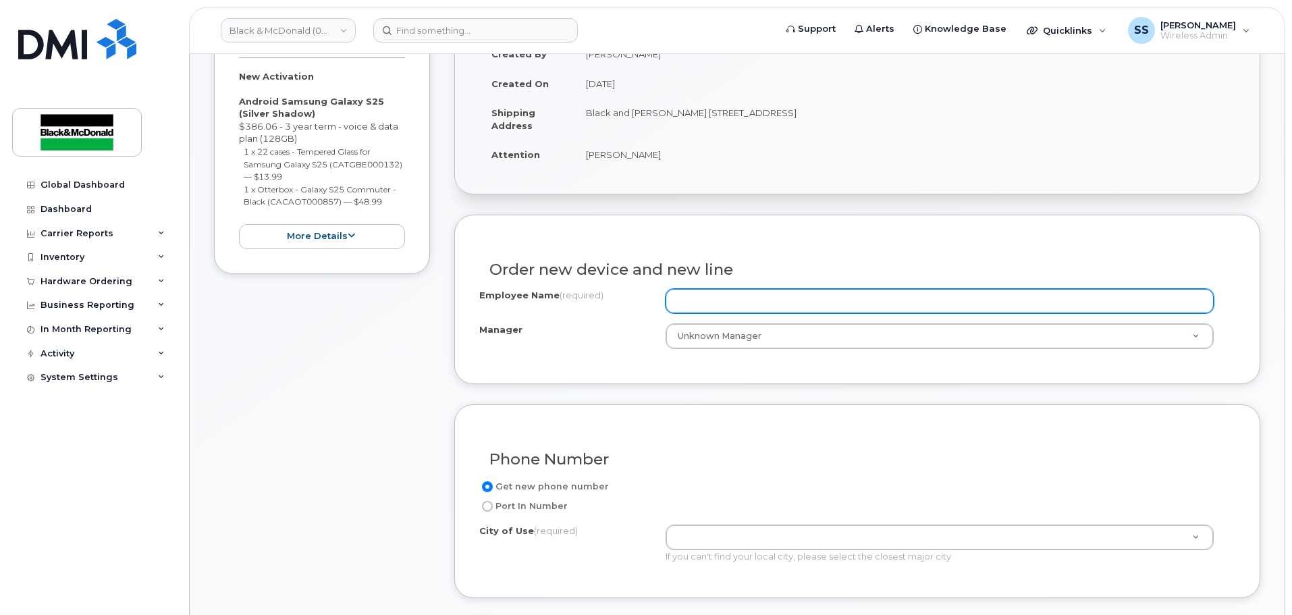
click at [773, 301] on input "Employee Name (required)" at bounding box center [940, 301] width 548 height 24
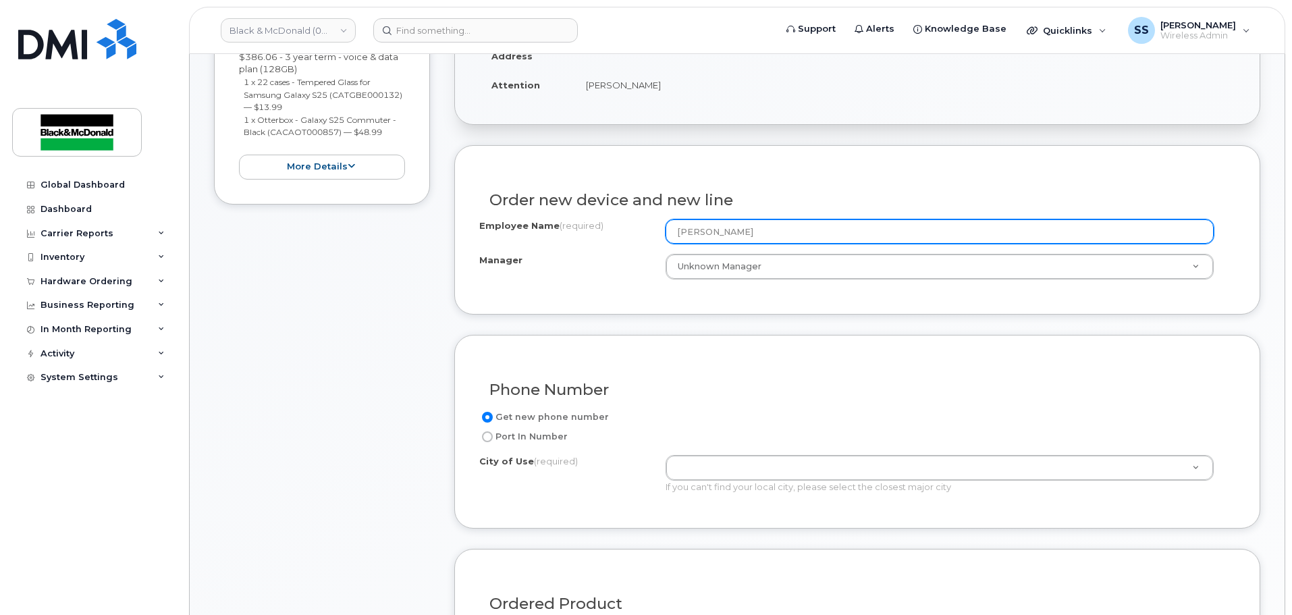
scroll to position [472, 0]
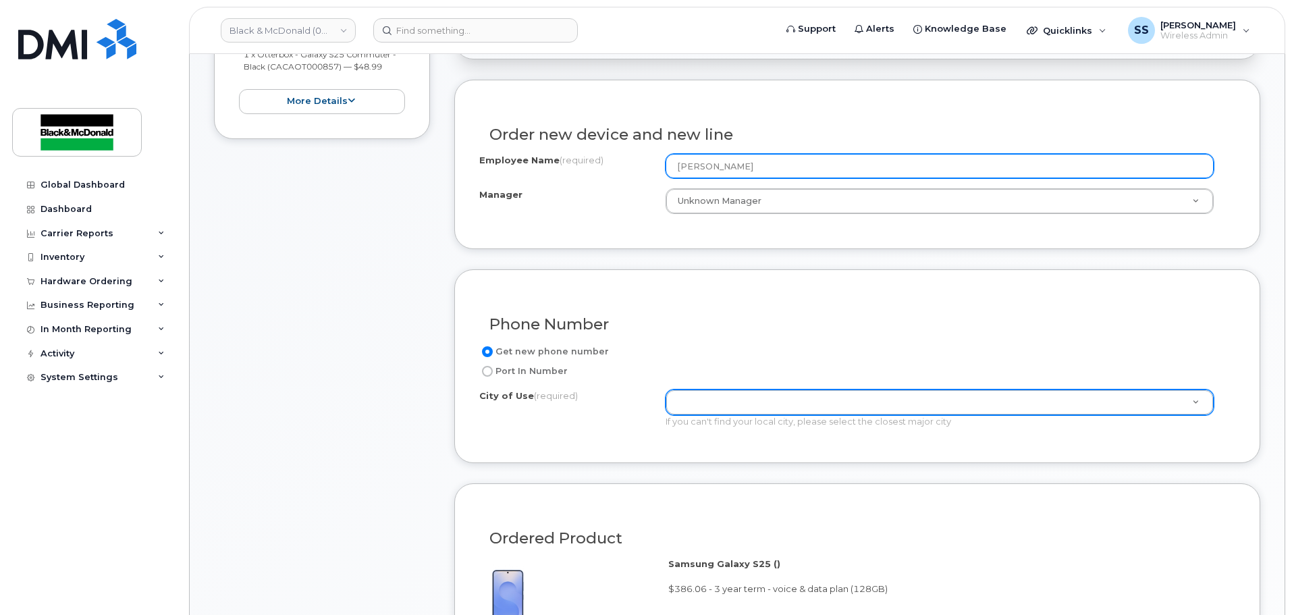
type input "[PERSON_NAME]"
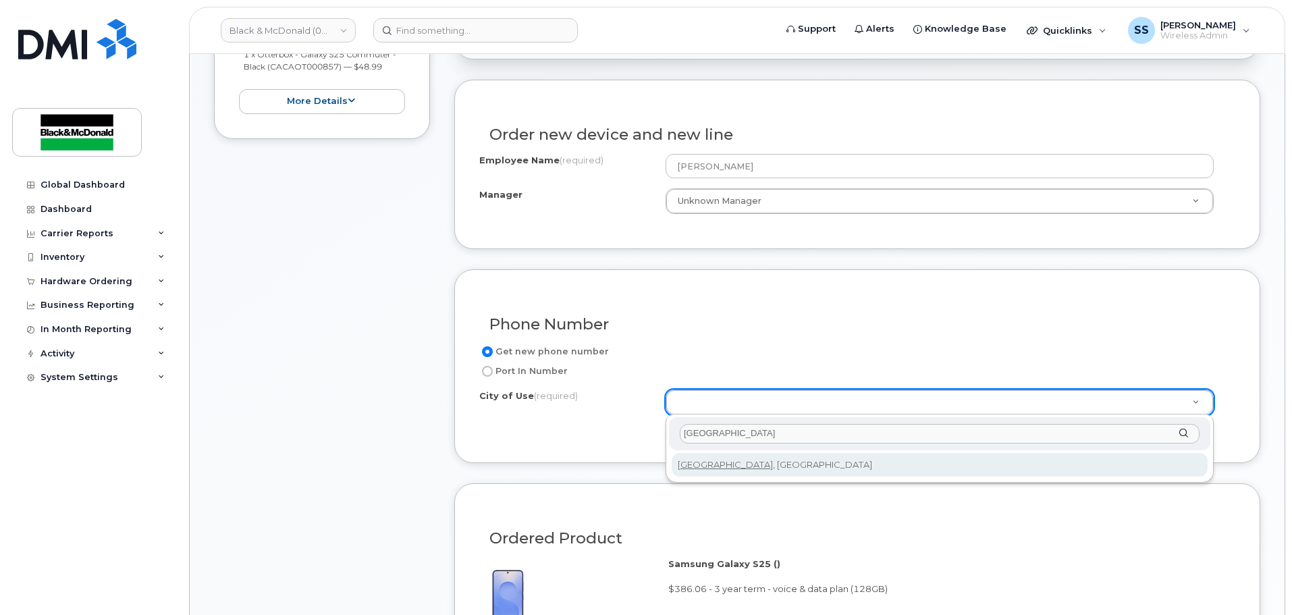
type input "[GEOGRAPHIC_DATA]"
type input "88"
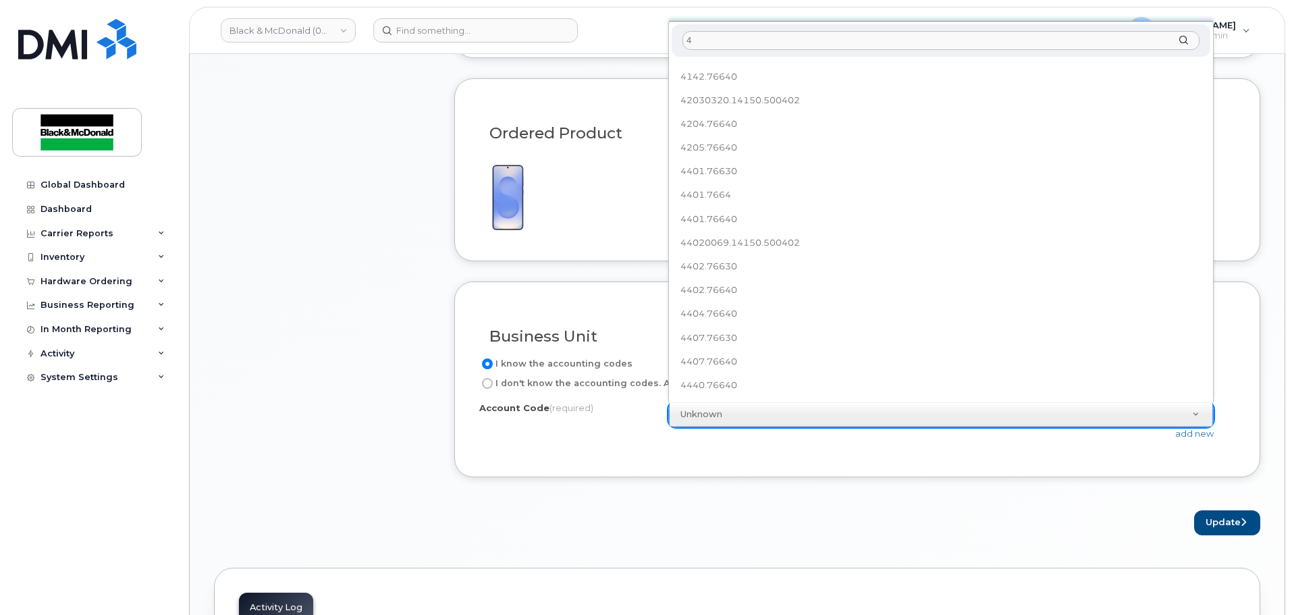
scroll to position [0, 0]
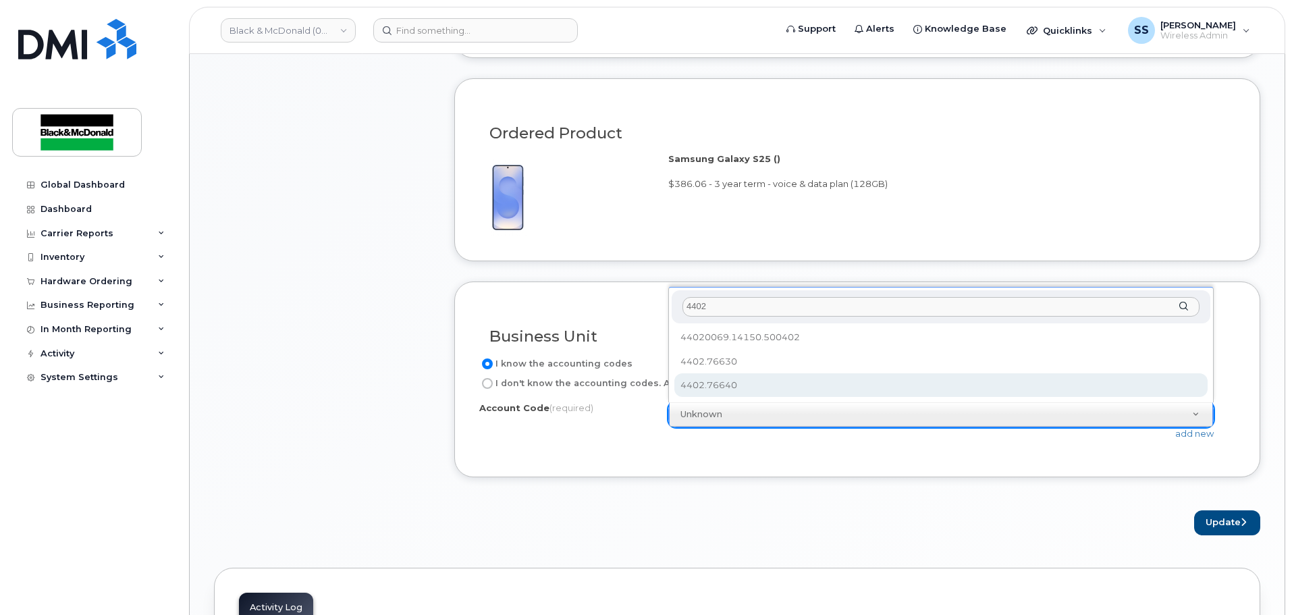
type input "4402"
select select "4402.76640"
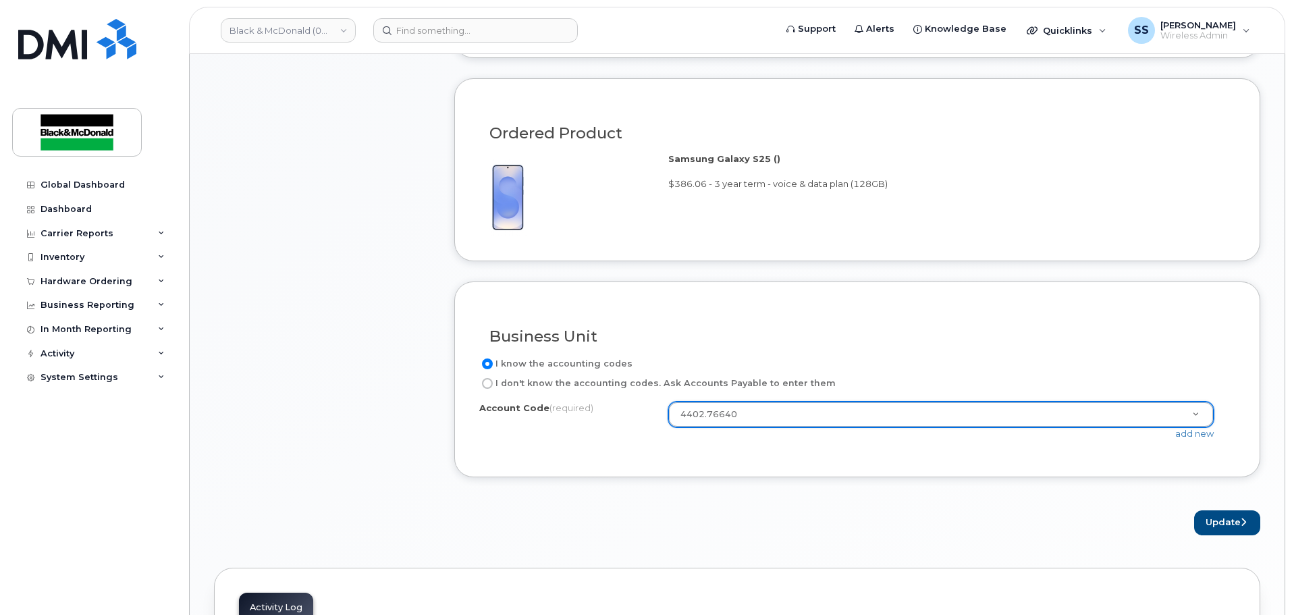
click at [745, 464] on div "Business Unit I know the accounting codes I don't know the accounting codes. As…" at bounding box center [857, 379] width 806 height 196
click at [1196, 522] on button "Update" at bounding box center [1227, 522] width 66 height 25
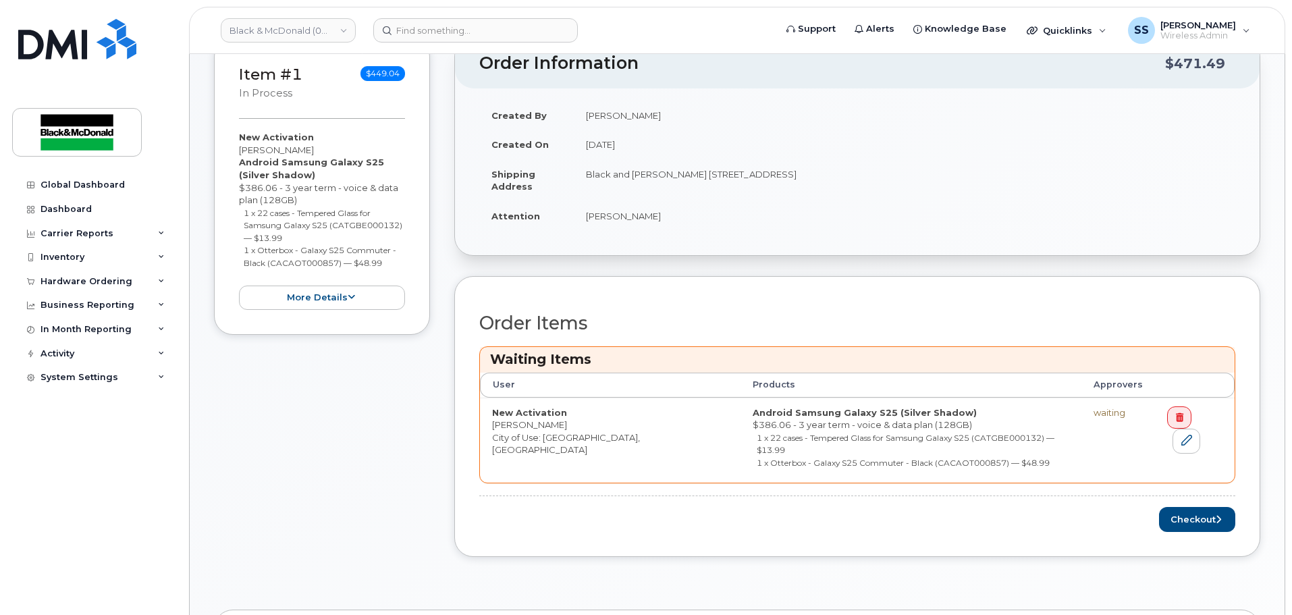
scroll to position [337, 0]
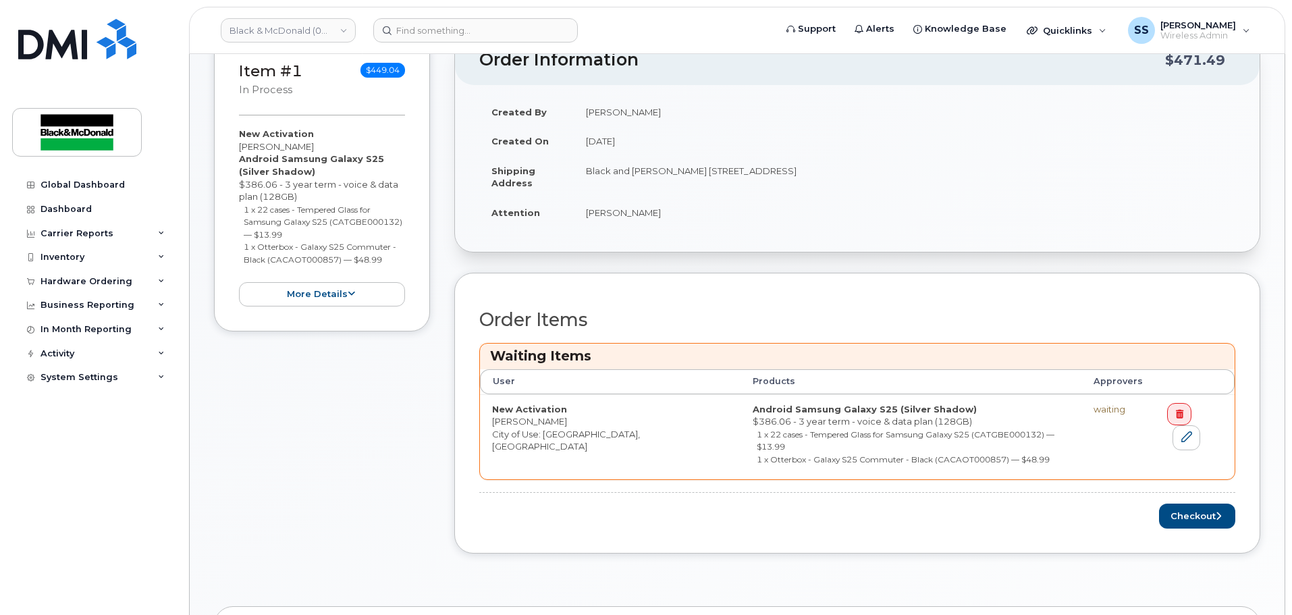
click at [1168, 489] on div "Order Items Waiting Items User Products Approvers New Activation [PERSON_NAME] …" at bounding box center [857, 419] width 756 height 219
click at [1185, 504] on button "Checkout" at bounding box center [1197, 516] width 76 height 25
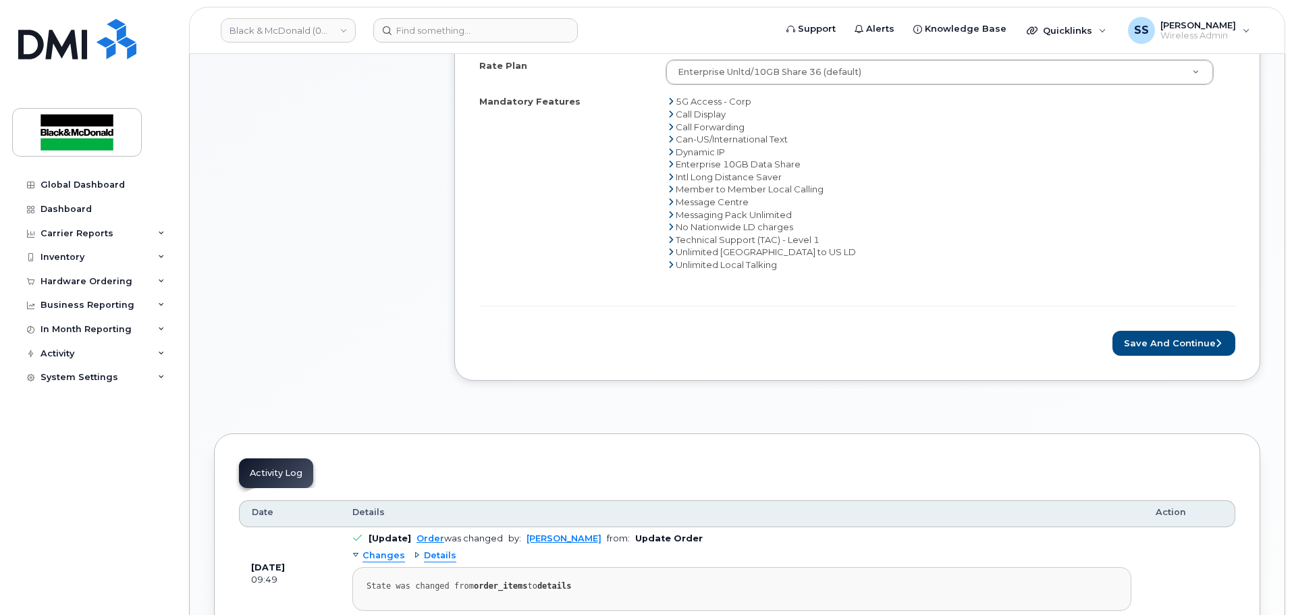
scroll to position [675, 0]
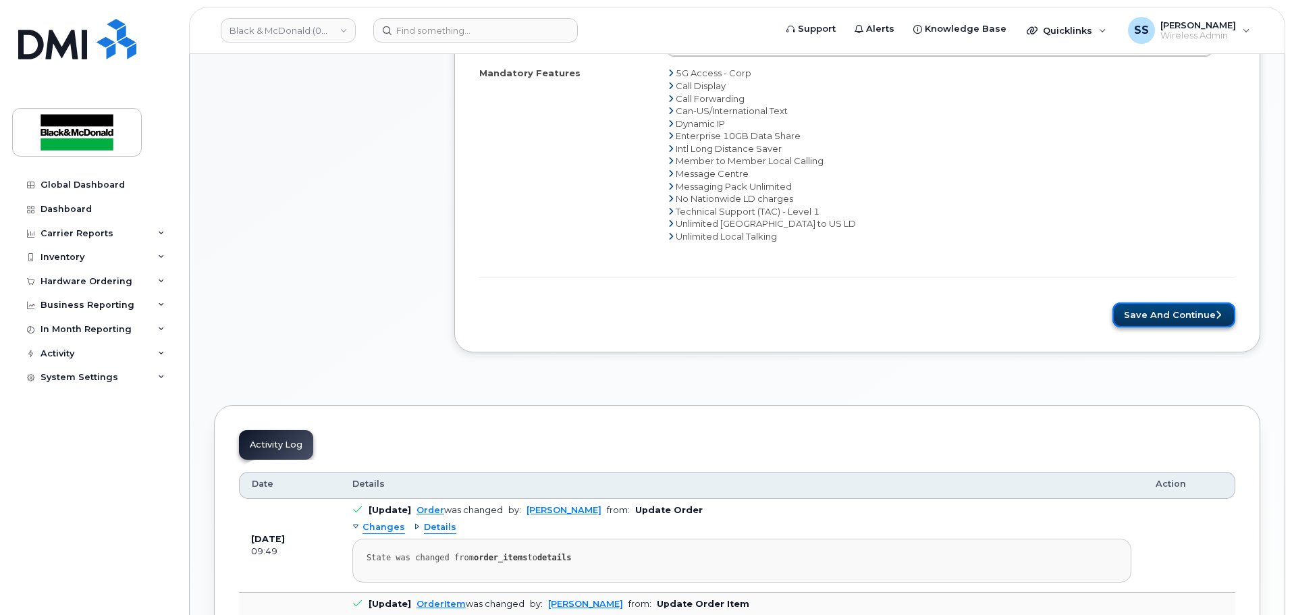
click at [1185, 316] on button "Save and Continue" at bounding box center [1173, 314] width 123 height 25
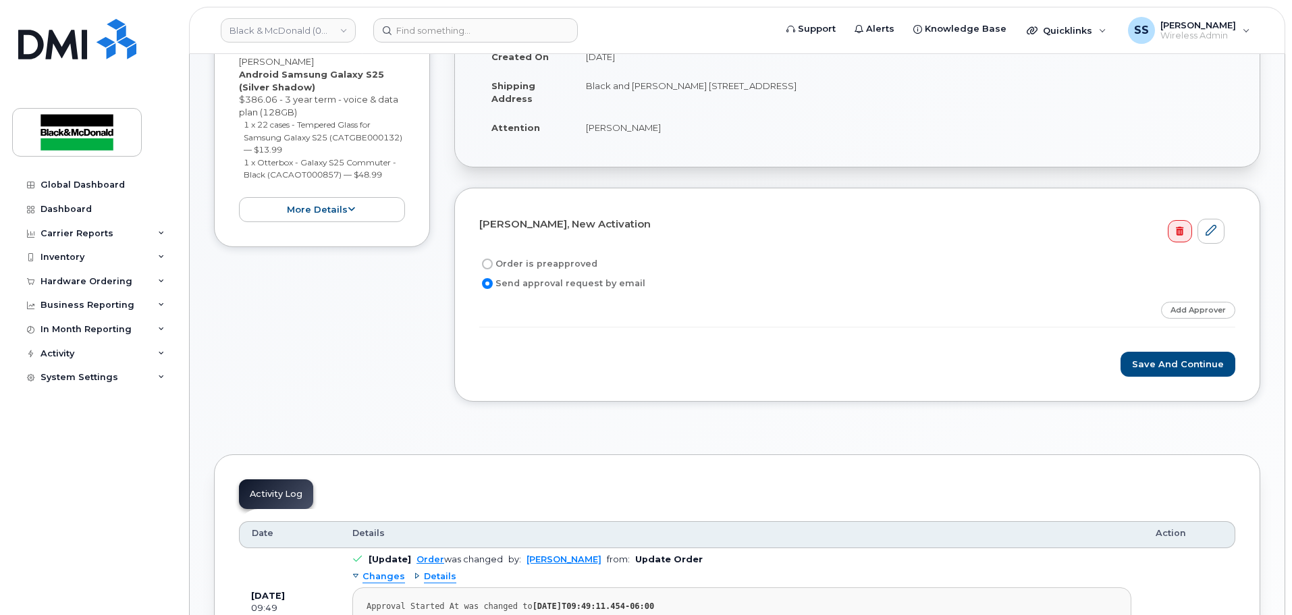
scroll to position [337, 0]
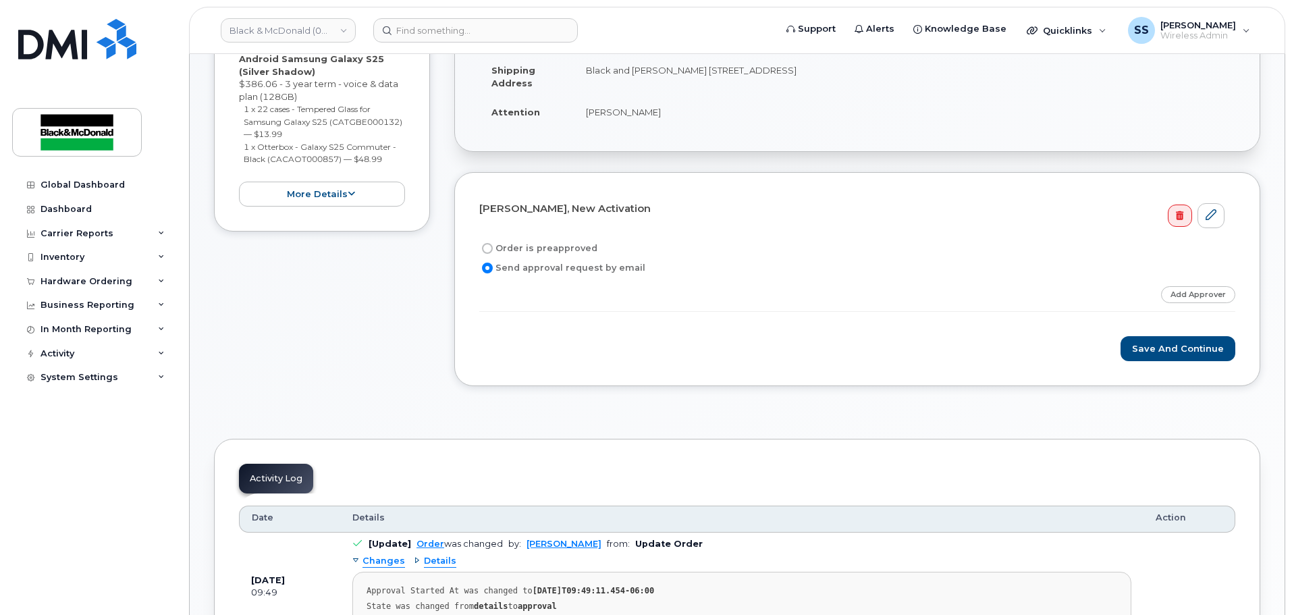
click at [562, 248] on label "Order is preapproved" at bounding box center [538, 248] width 118 height 16
click at [495, 250] on label "Order is preapproved" at bounding box center [538, 248] width 118 height 16
click at [493, 250] on input "Order is preapproved" at bounding box center [487, 248] width 11 height 11
radio input "true"
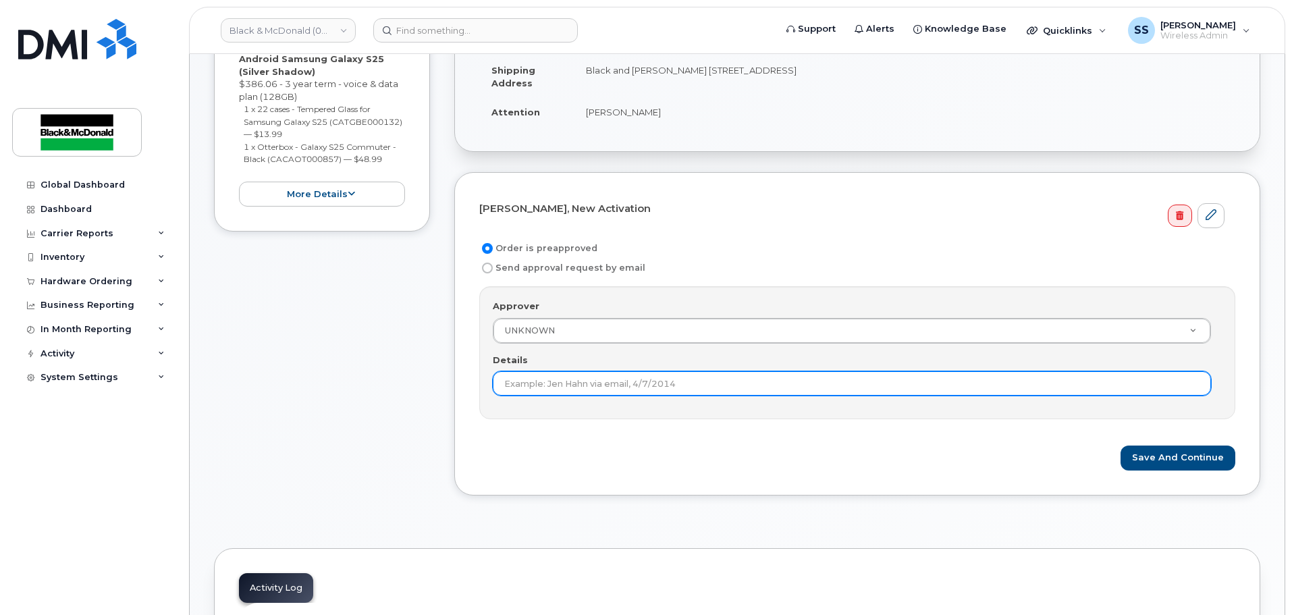
click at [559, 376] on input "Details" at bounding box center [852, 383] width 718 height 24
type input "Approved by [PERSON_NAME] via email"
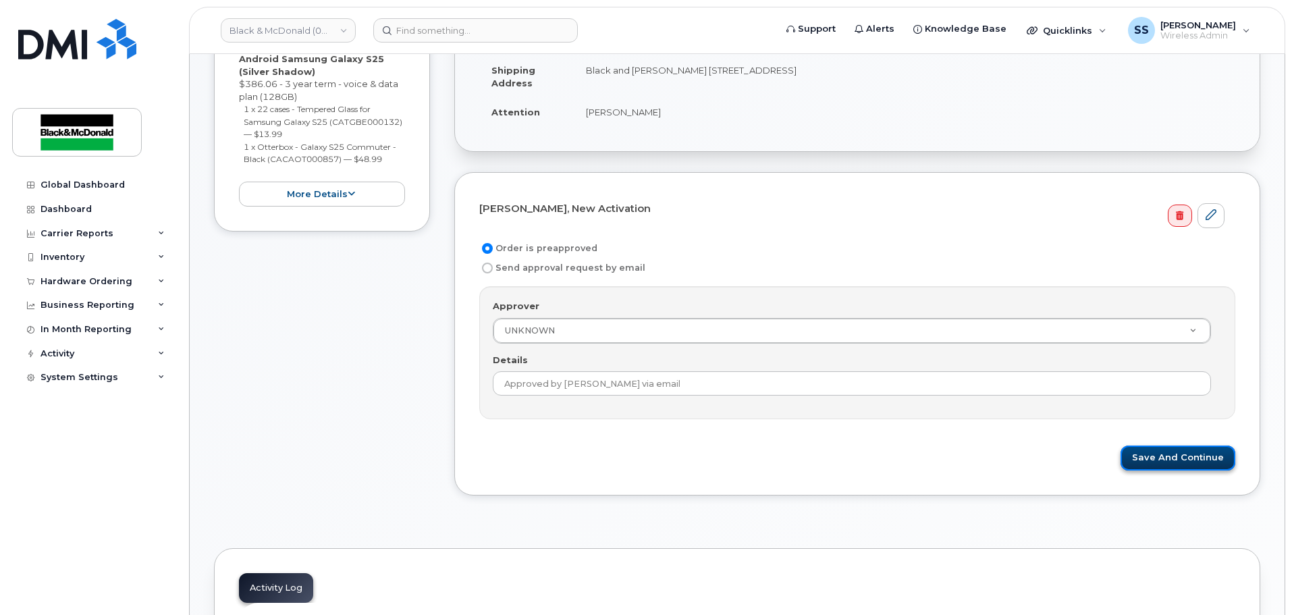
click at [1179, 463] on button "Save and Continue" at bounding box center [1177, 457] width 115 height 25
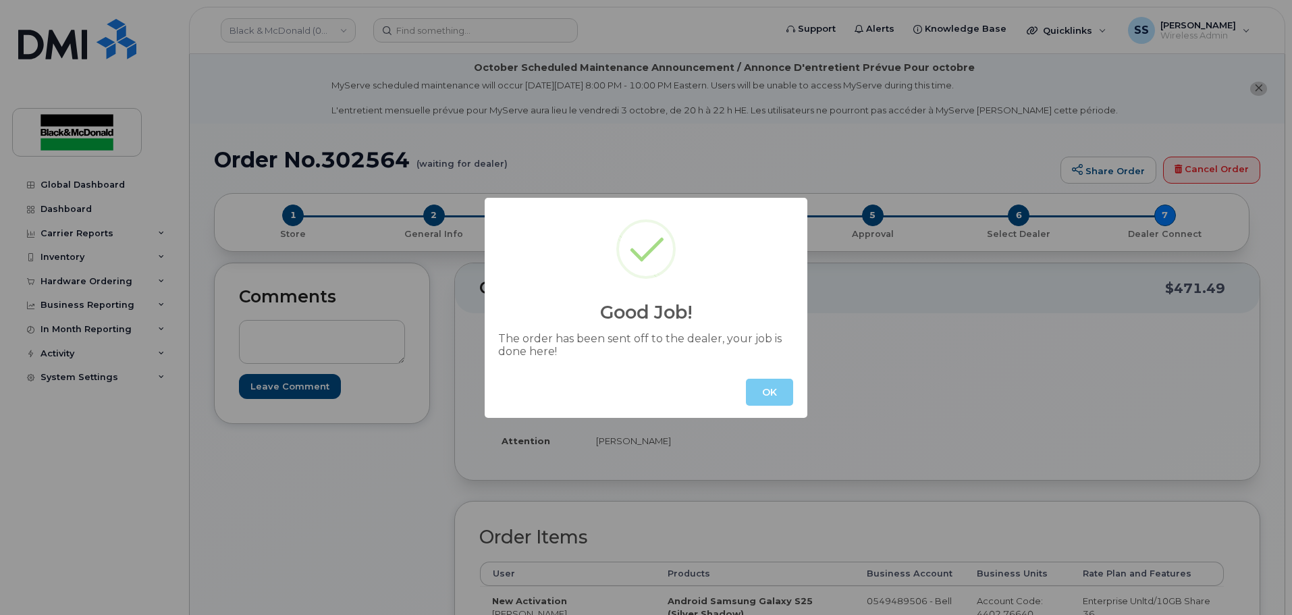
click at [772, 389] on button "OK" at bounding box center [769, 392] width 47 height 27
